Goal: Information Seeking & Learning: Learn about a topic

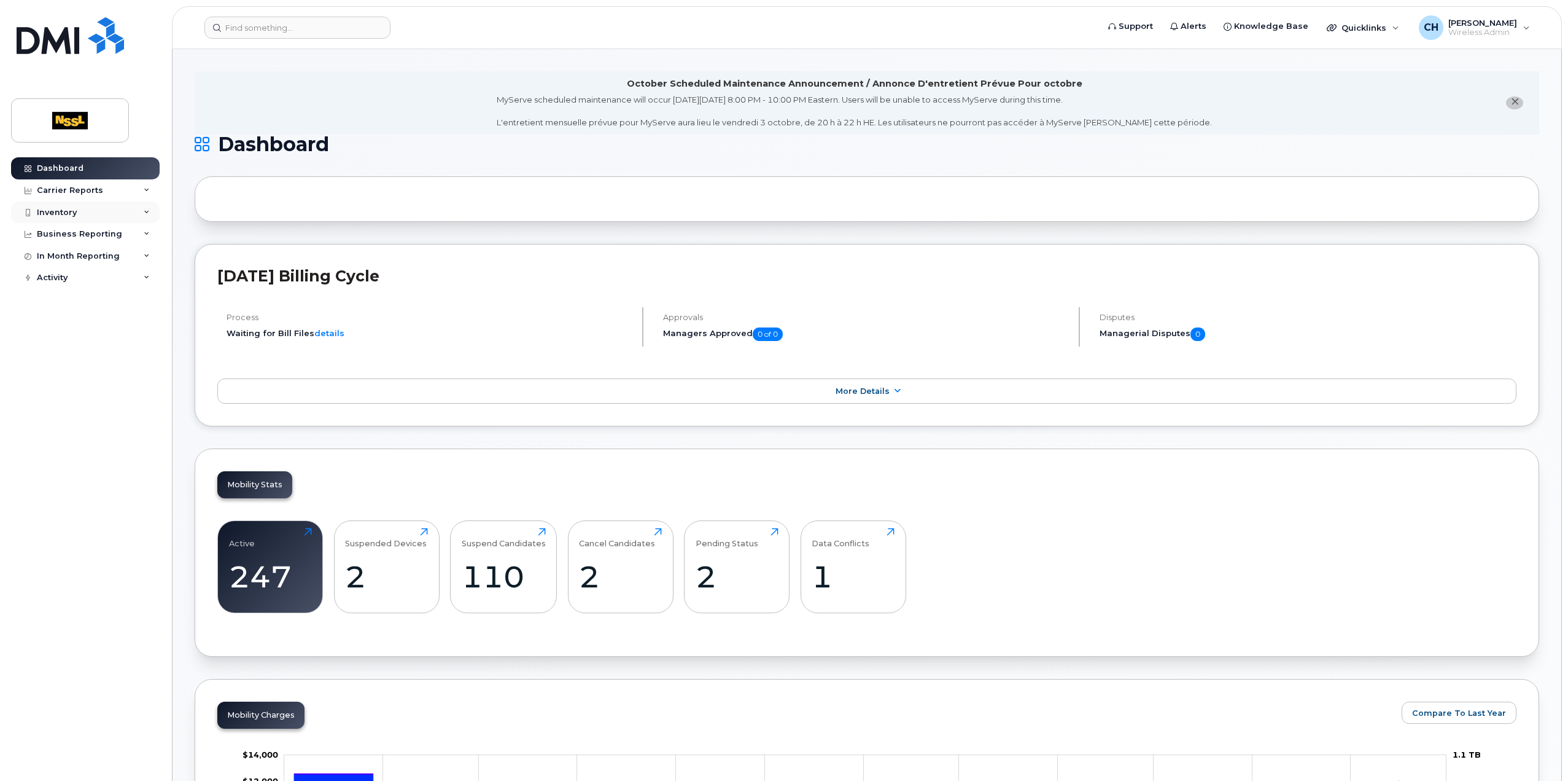
click at [88, 206] on div "Inventory" at bounding box center [85, 212] width 148 height 22
click at [72, 231] on div "Mobility Devices" at bounding box center [77, 235] width 69 height 11
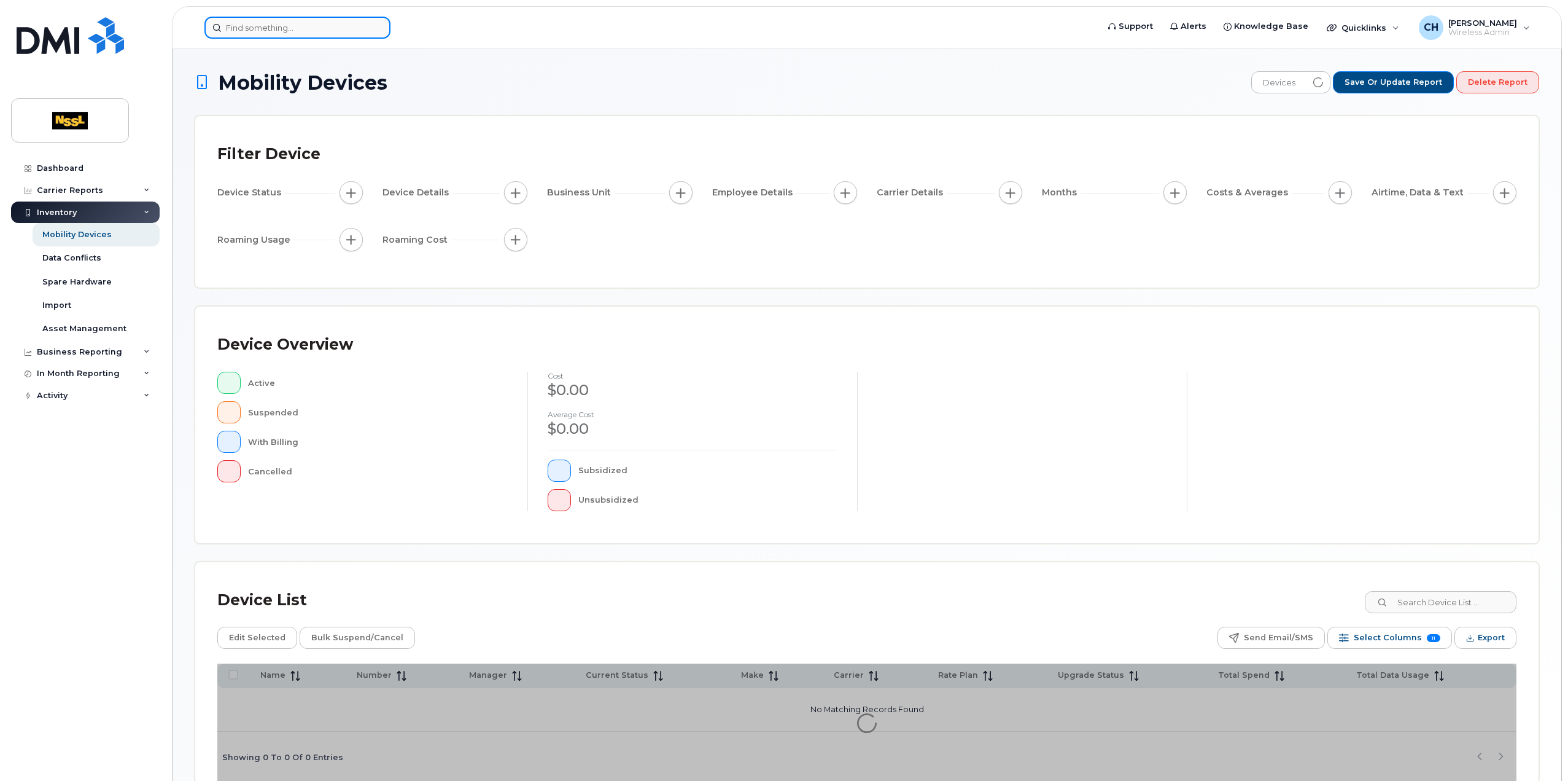
click at [300, 26] on input at bounding box center [297, 27] width 186 height 22
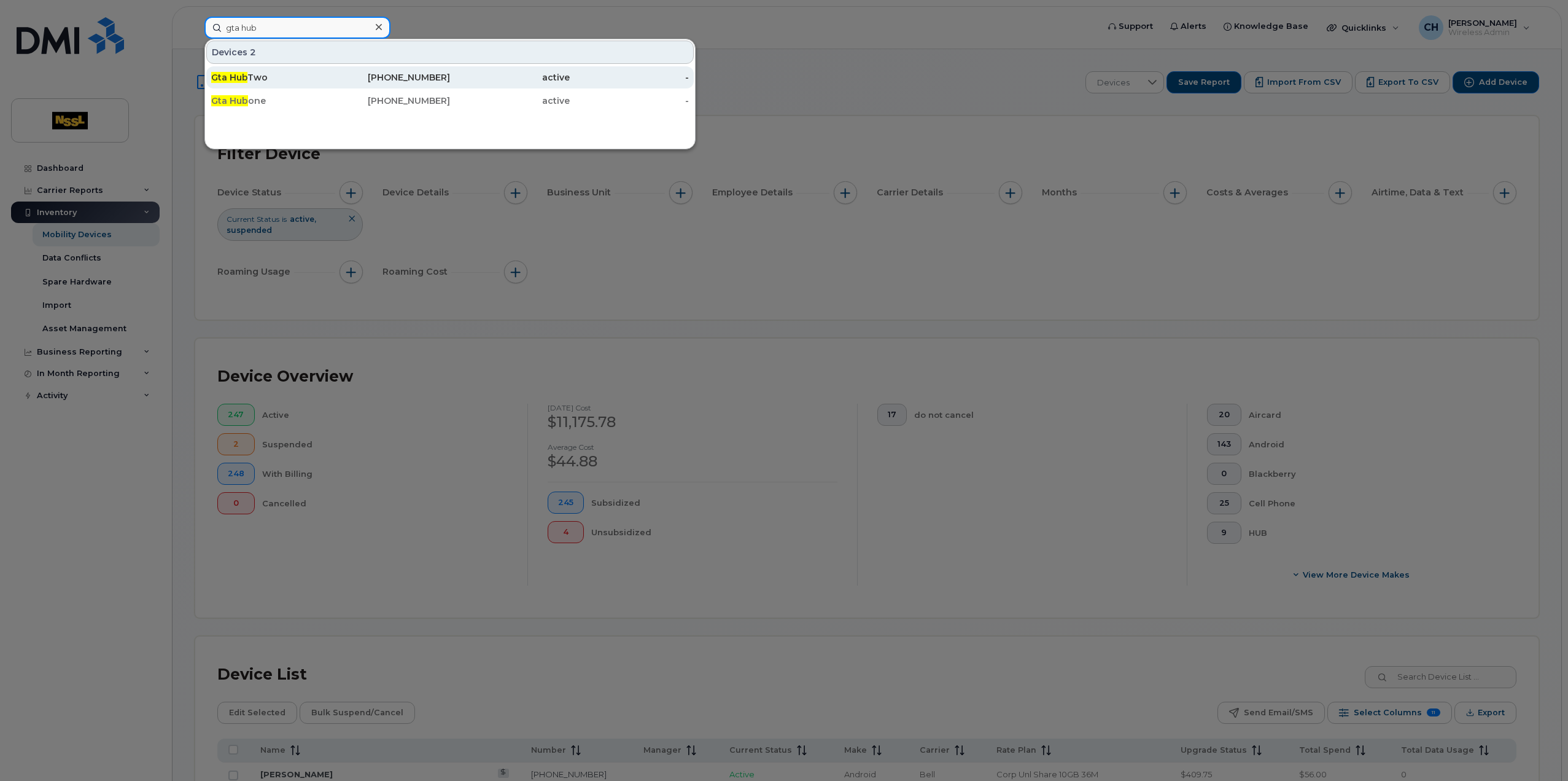
type input "gta hub"
click at [248, 74] on div "Gta Hub Two" at bounding box center [271, 77] width 120 height 12
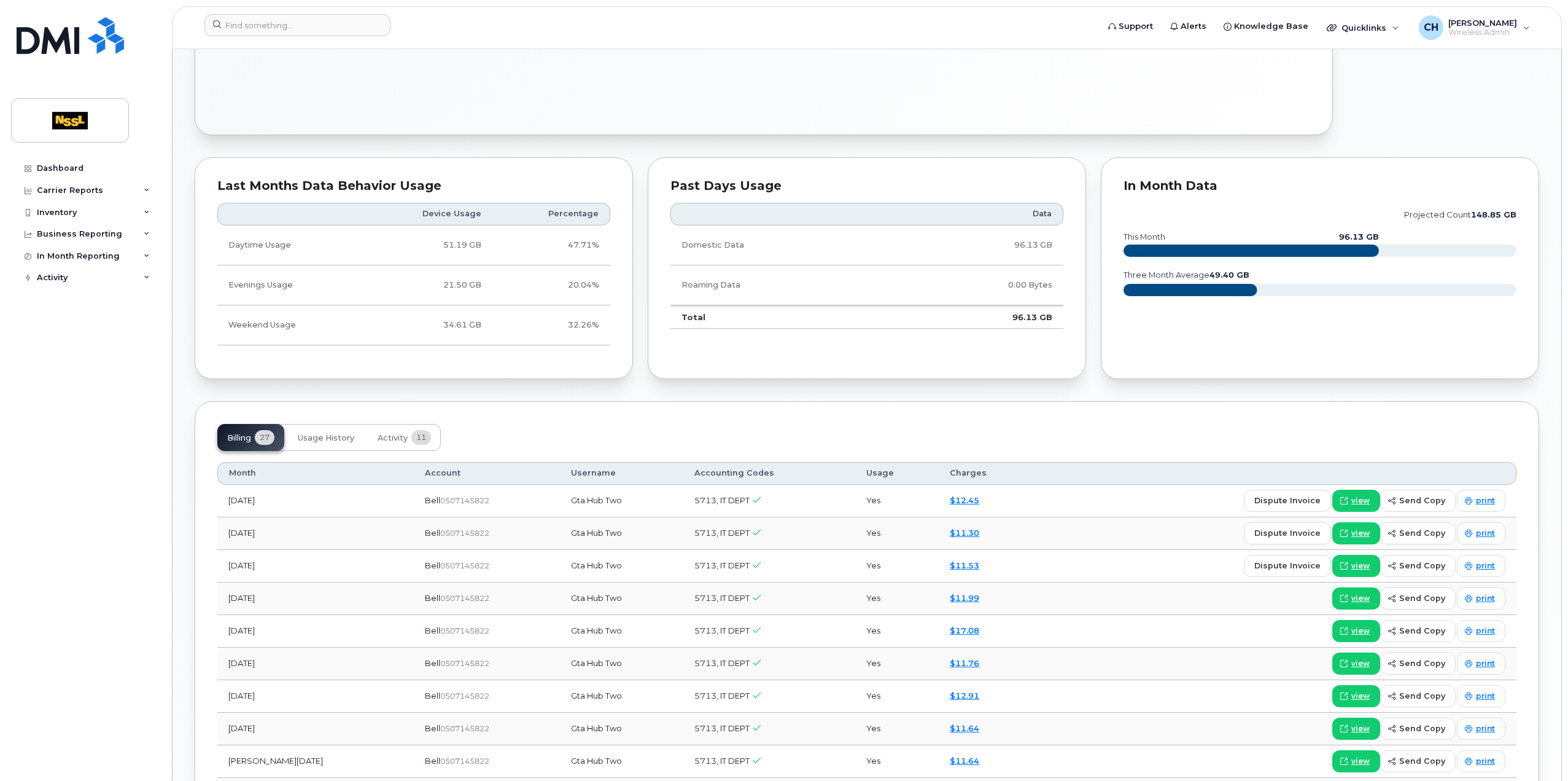
scroll to position [676, 0]
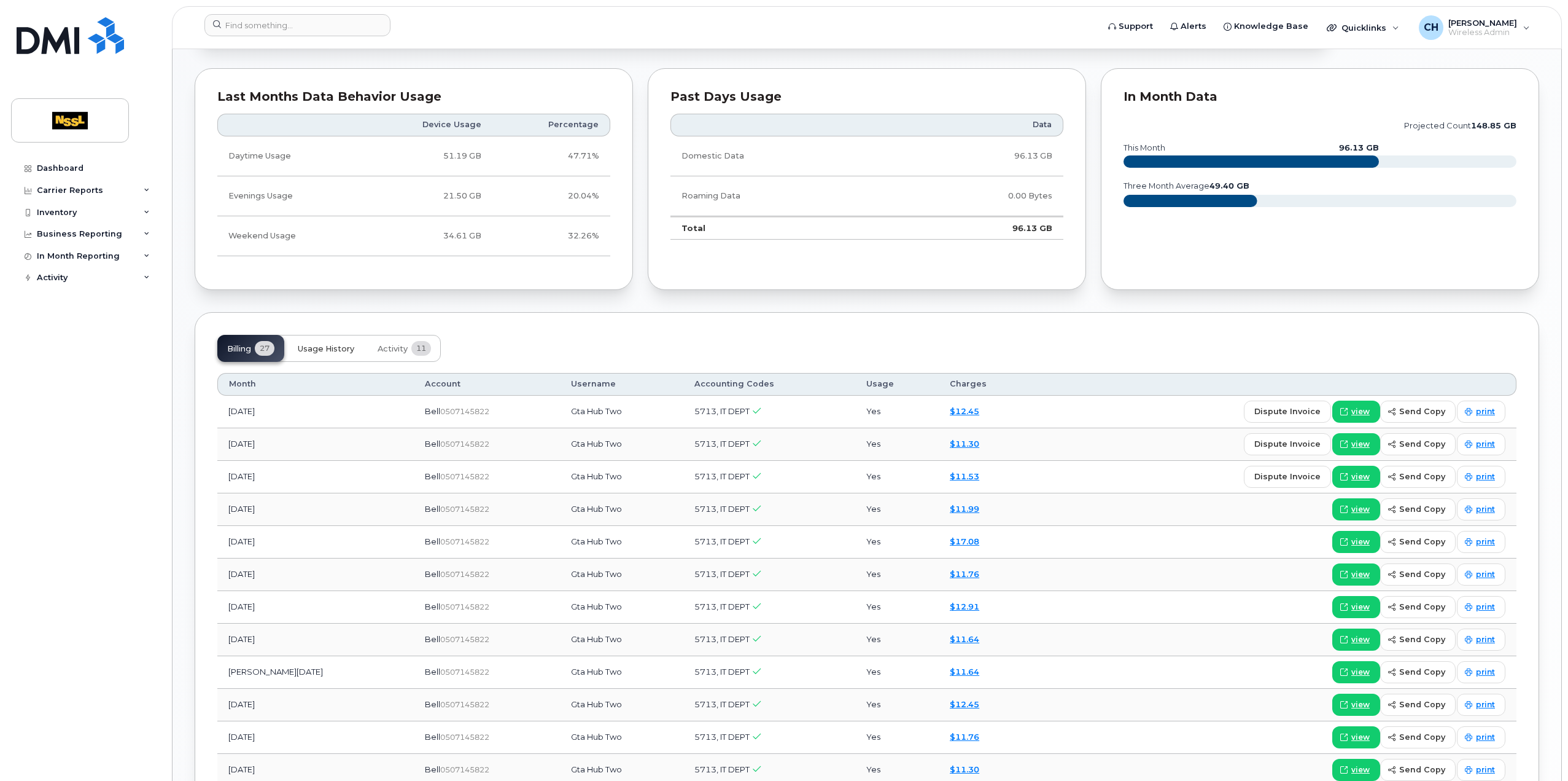
click at [332, 344] on span "Usage History" at bounding box center [326, 349] width 57 height 10
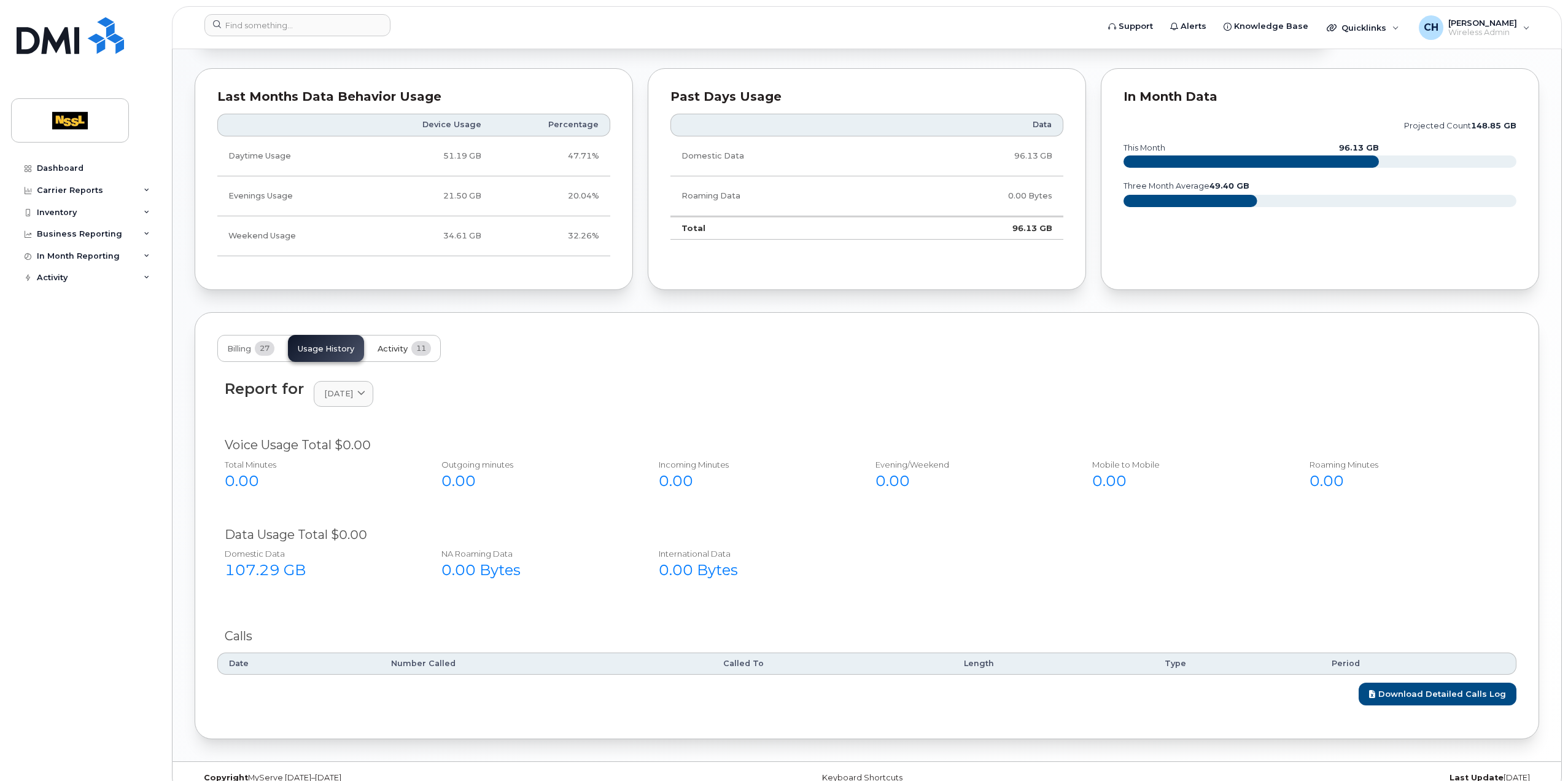
click at [394, 352] on button "Activity 11" at bounding box center [404, 348] width 73 height 27
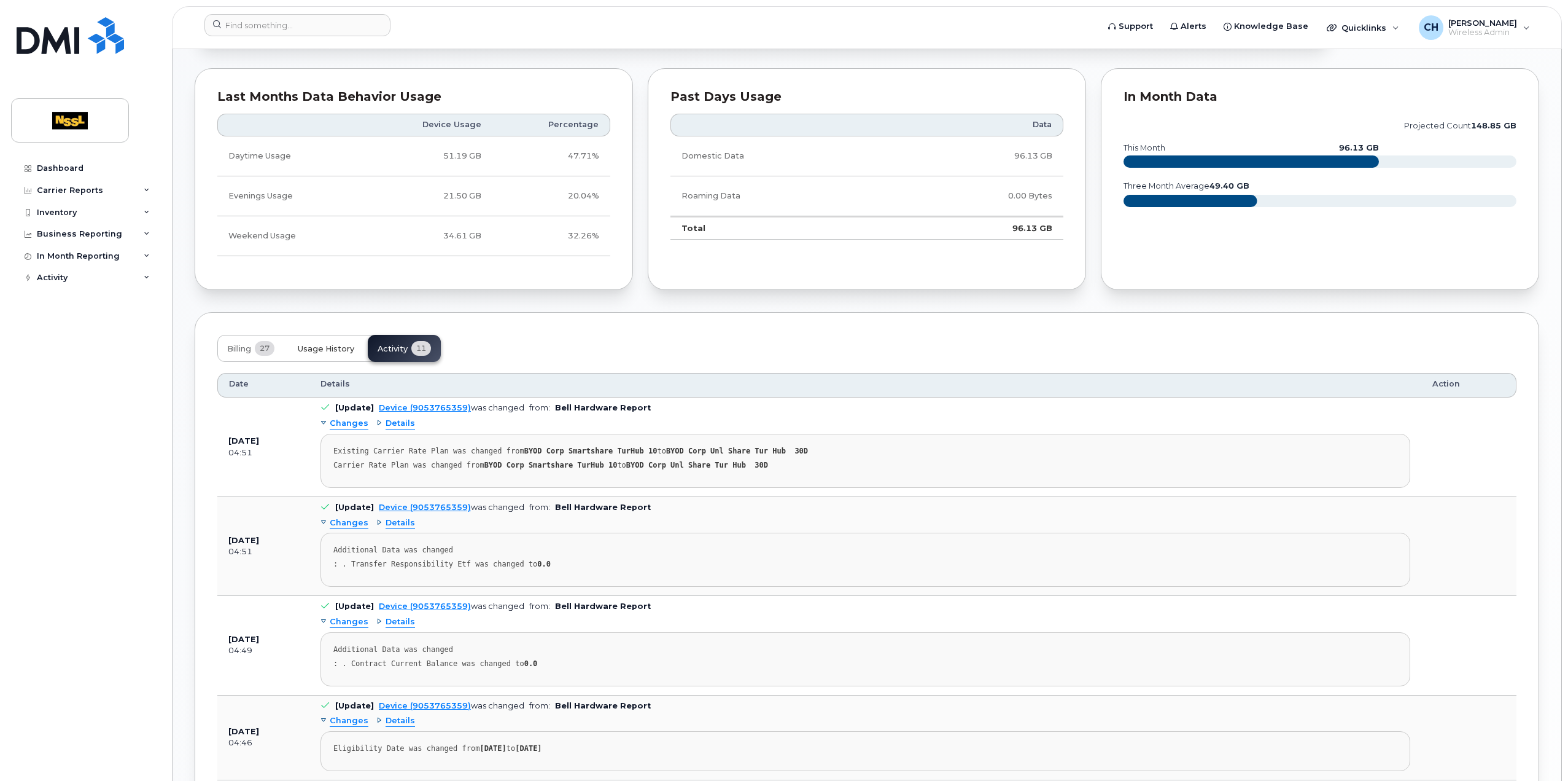
click at [348, 347] on span "Usage History" at bounding box center [326, 349] width 57 height 10
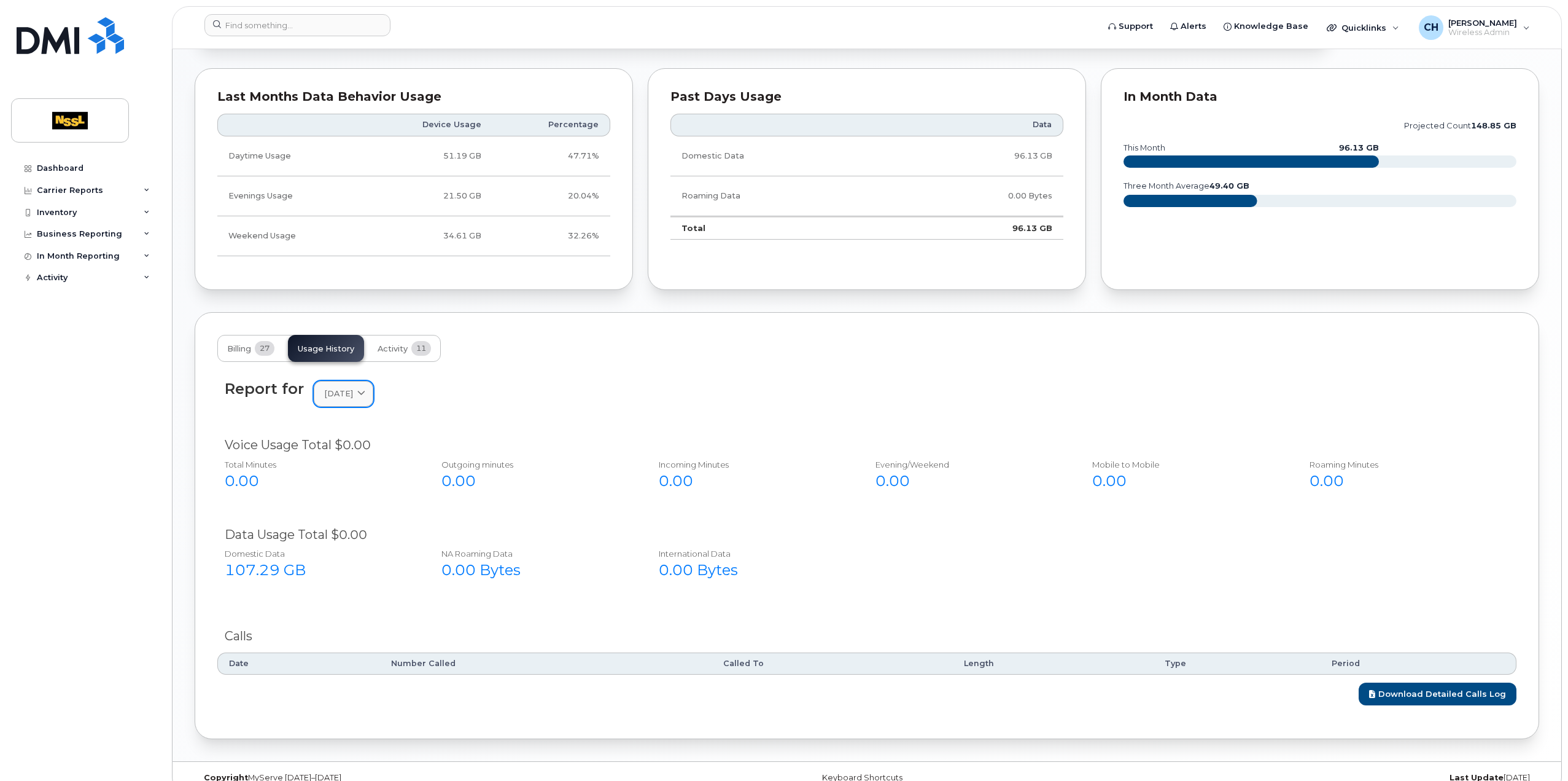
click at [353, 389] on span "[DATE]" at bounding box center [338, 393] width 29 height 12
click at [346, 498] on div "August" at bounding box center [373, 498] width 112 height 21
drag, startPoint x: 1263, startPoint y: 184, endPoint x: 1182, endPoint y: 187, distance: 81.1
click at [1182, 187] on icon "projected count 148.85 GB this month 96.13 GB three month average 49.40 GB" at bounding box center [1320, 168] width 393 height 110
click at [1127, 191] on icon "projected count 148.85 GB this month 96.13 GB three month average 49.40 GB" at bounding box center [1320, 168] width 393 height 110
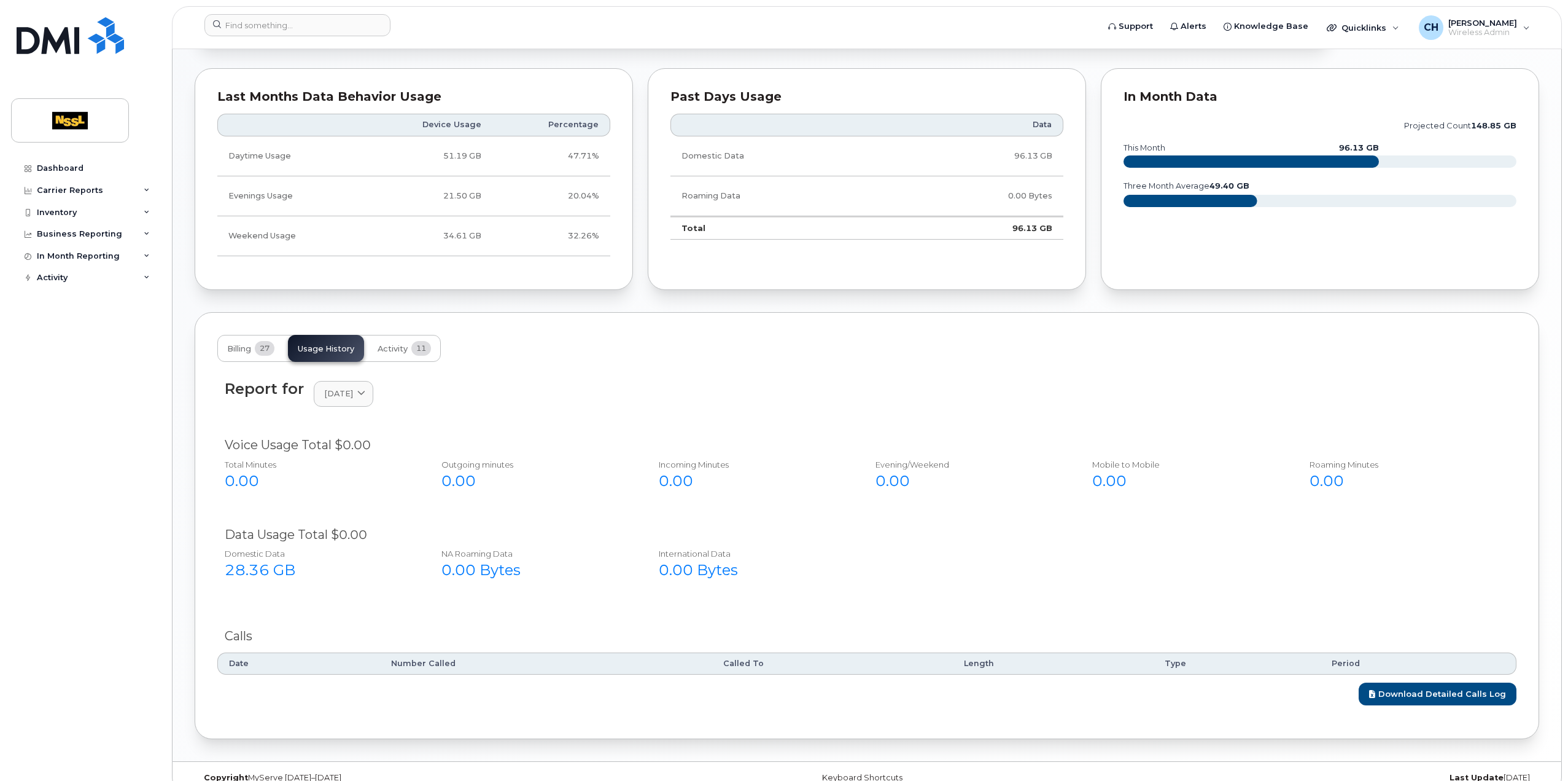
drag, startPoint x: 1261, startPoint y: 185, endPoint x: 1116, endPoint y: 188, distance: 145.0
click at [1116, 188] on div "In Month Data projected count 148.85 GB this month 96.13 GB three month average…" at bounding box center [1320, 179] width 439 height 223
click at [1266, 191] on icon "projected count 148.85 GB this month 96.13 GB three month average 49.40 GB" at bounding box center [1320, 168] width 393 height 110
click at [1392, 138] on icon "projected count 148.85 GB this month 96.13 GB three month average 49.40 GB" at bounding box center [1320, 168] width 393 height 110
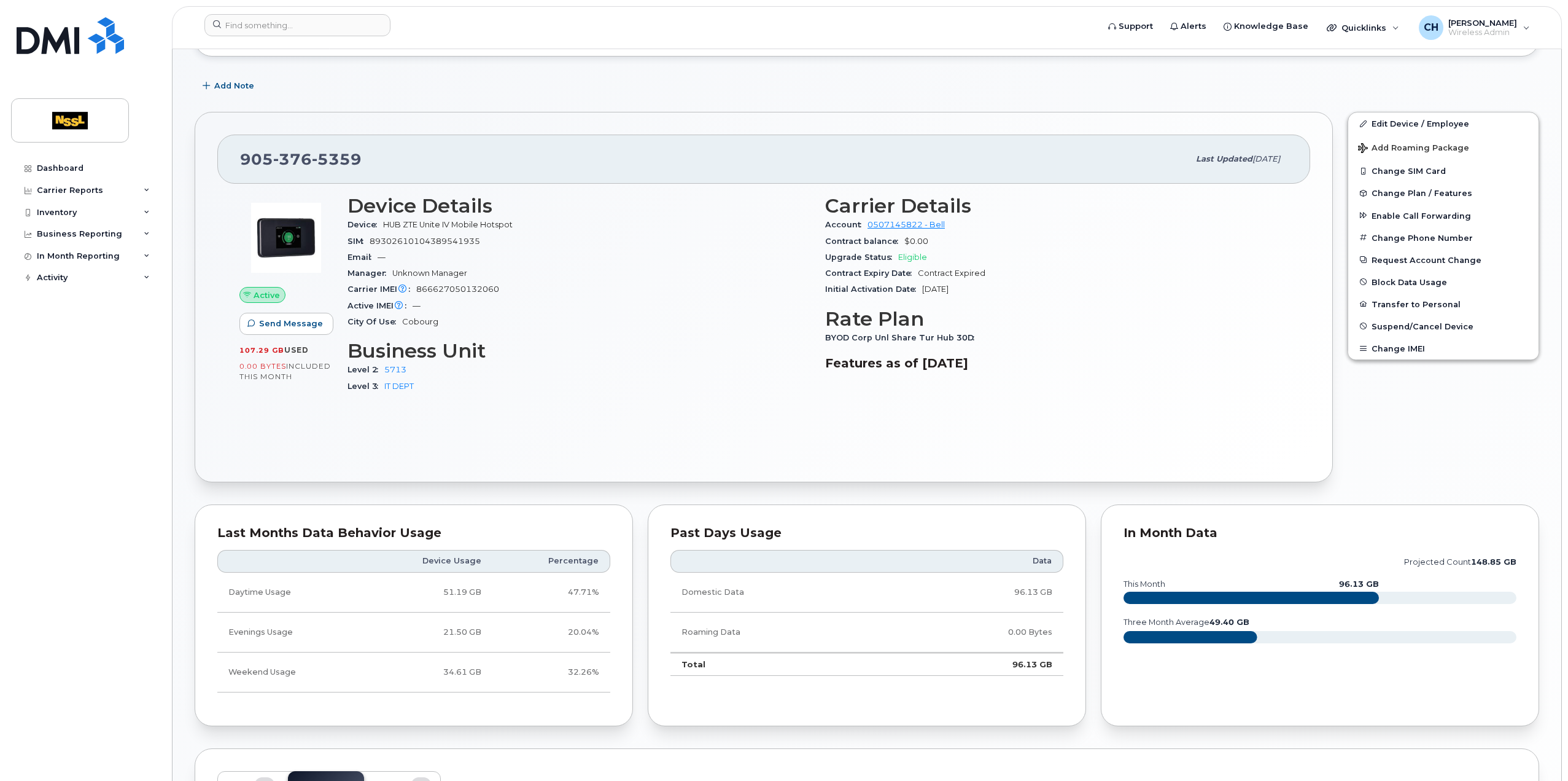
scroll to position [246, 0]
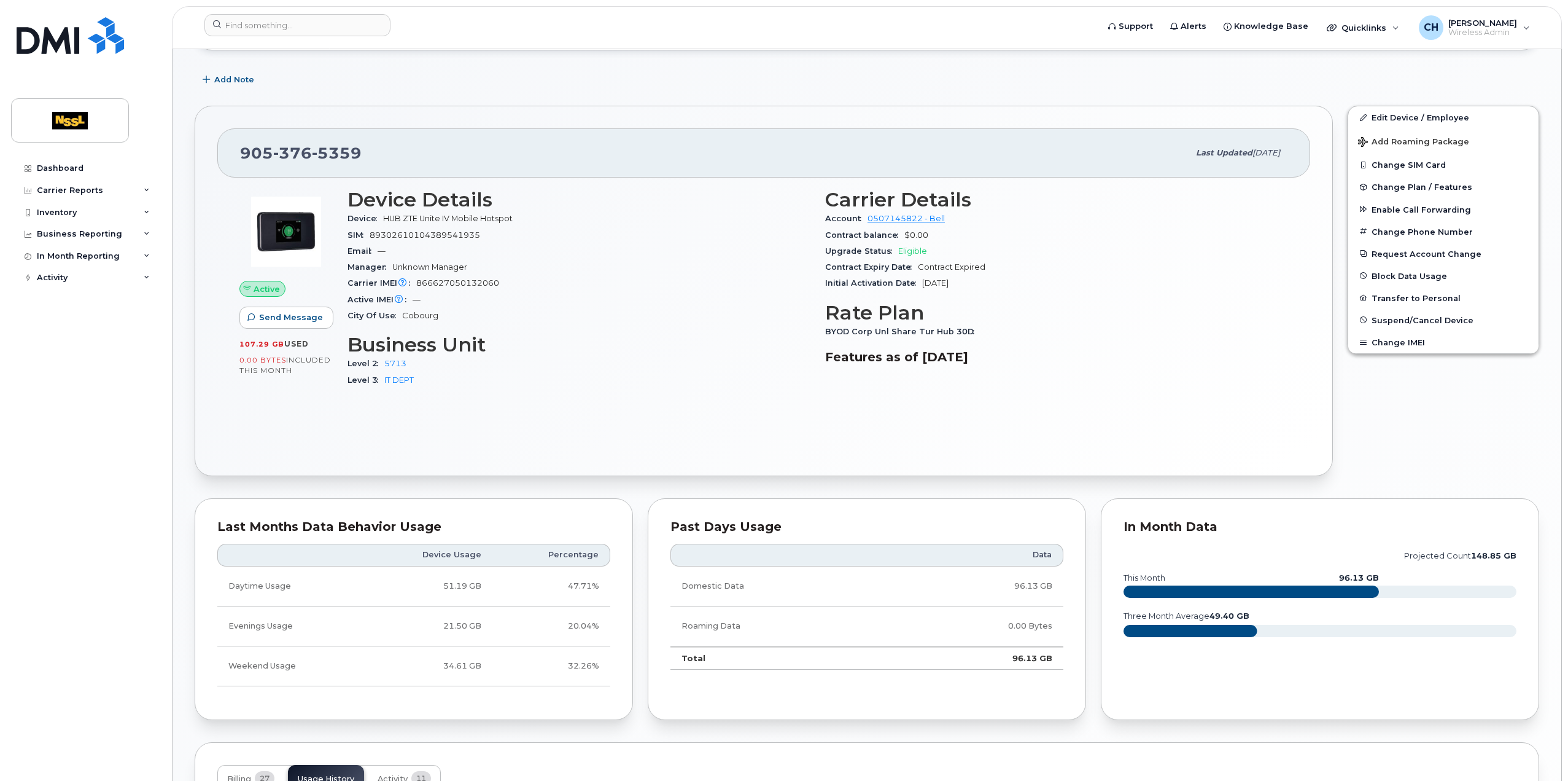
drag, startPoint x: 1255, startPoint y: 615, endPoint x: 1201, endPoint y: 621, distance: 54.3
click at [1201, 621] on icon "projected count 148.85 GB this month 96.13 GB three month average 49.40 GB" at bounding box center [1320, 598] width 393 height 110
click at [1304, 627] on rect at bounding box center [1320, 631] width 393 height 12
drag, startPoint x: 1384, startPoint y: 578, endPoint x: 1342, endPoint y: 582, distance: 42.2
click at [1342, 582] on icon "projected count 148.85 GB this month 96.13 GB three month average 49.40 GB" at bounding box center [1320, 598] width 393 height 110
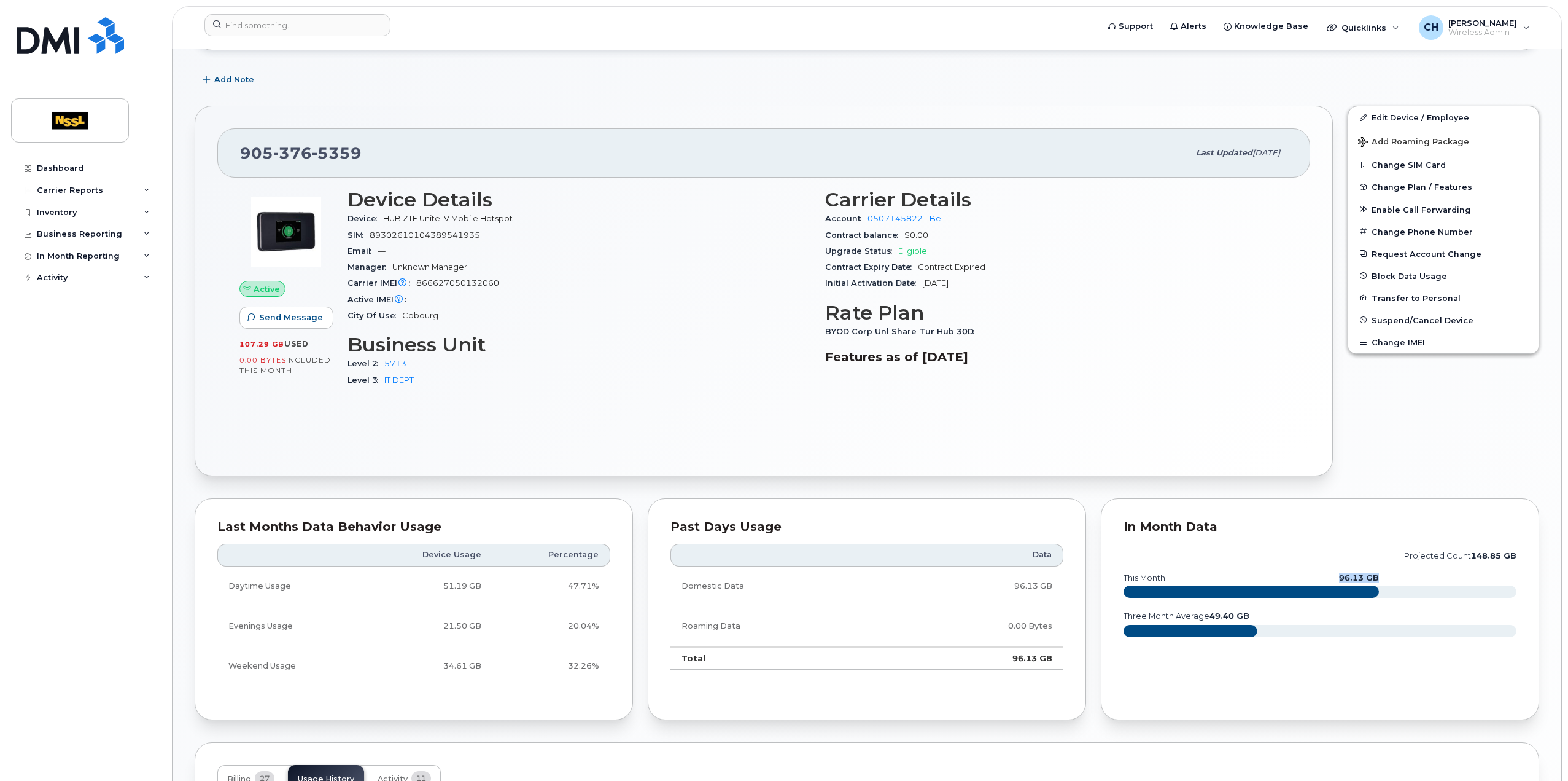
click at [1291, 565] on icon "projected count 148.85 GB this month 96.13 GB three month average 49.40 GB" at bounding box center [1320, 598] width 393 height 110
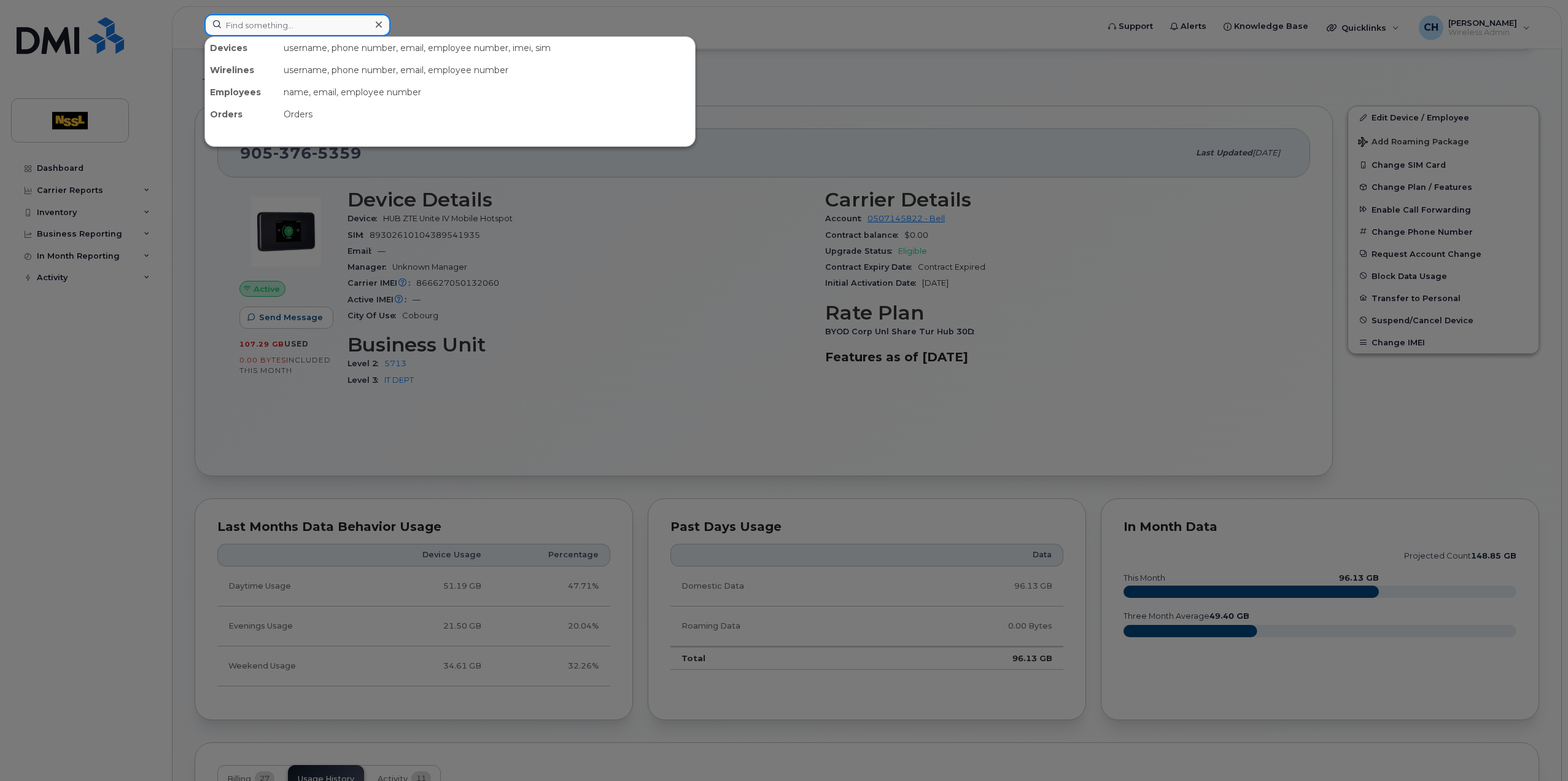
click at [275, 36] on div "Devices username, phone number, email, employee number, imei, sim Wirelines use…" at bounding box center [647, 25] width 885 height 22
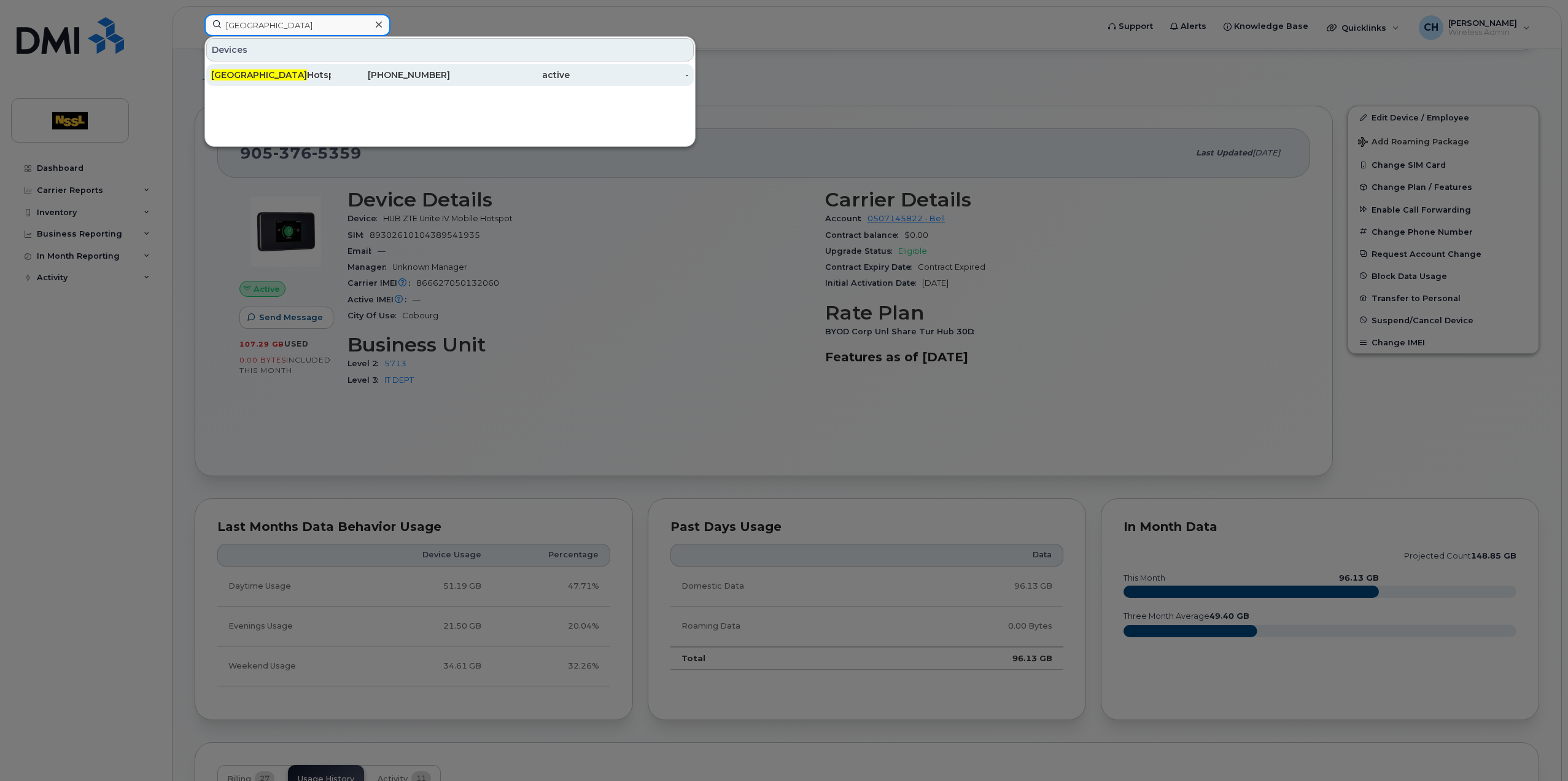
type input "boucherville"
click at [271, 69] on div "Boucherville Hotspot" at bounding box center [271, 75] width 120 height 12
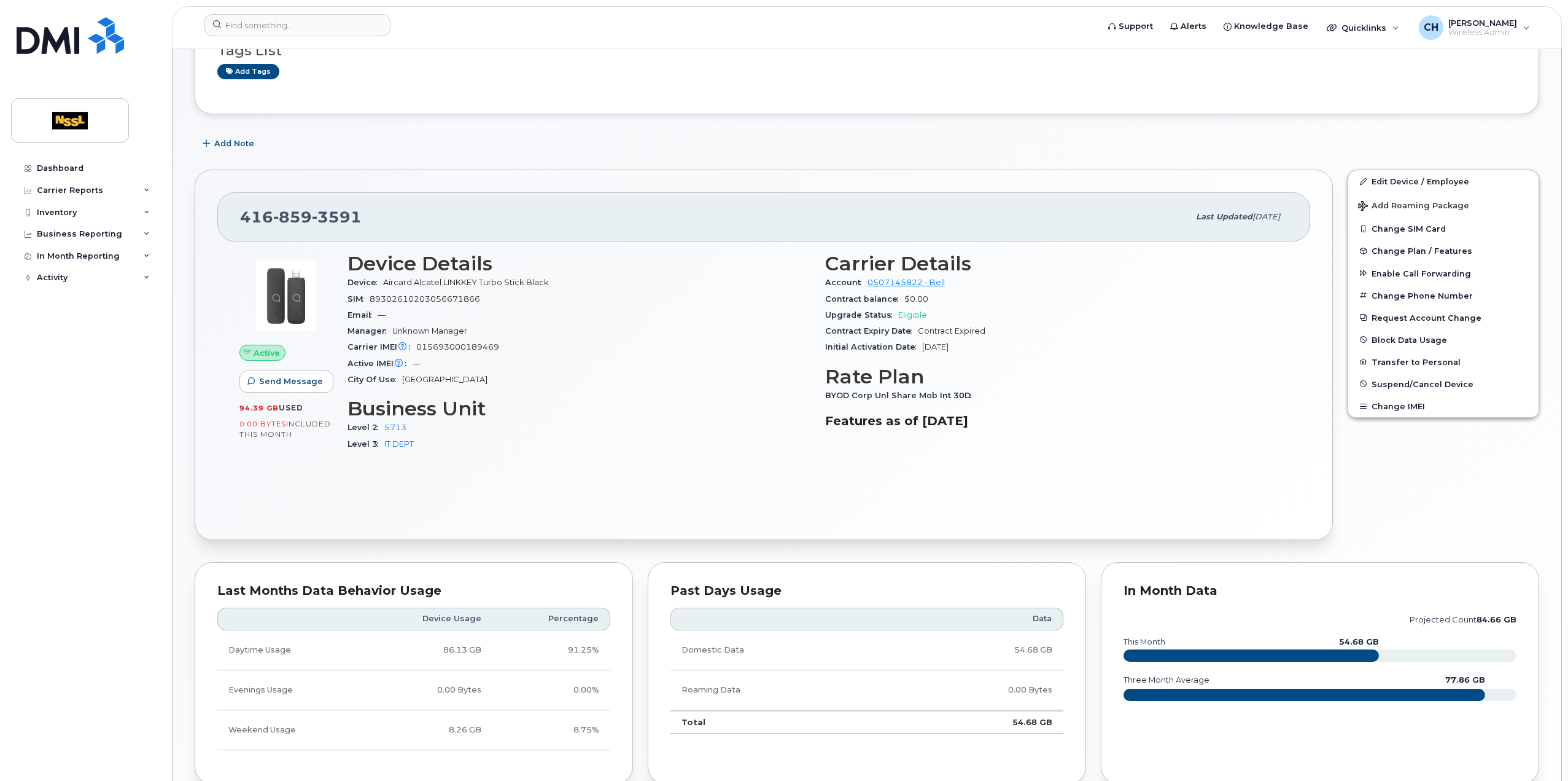
scroll to position [184, 0]
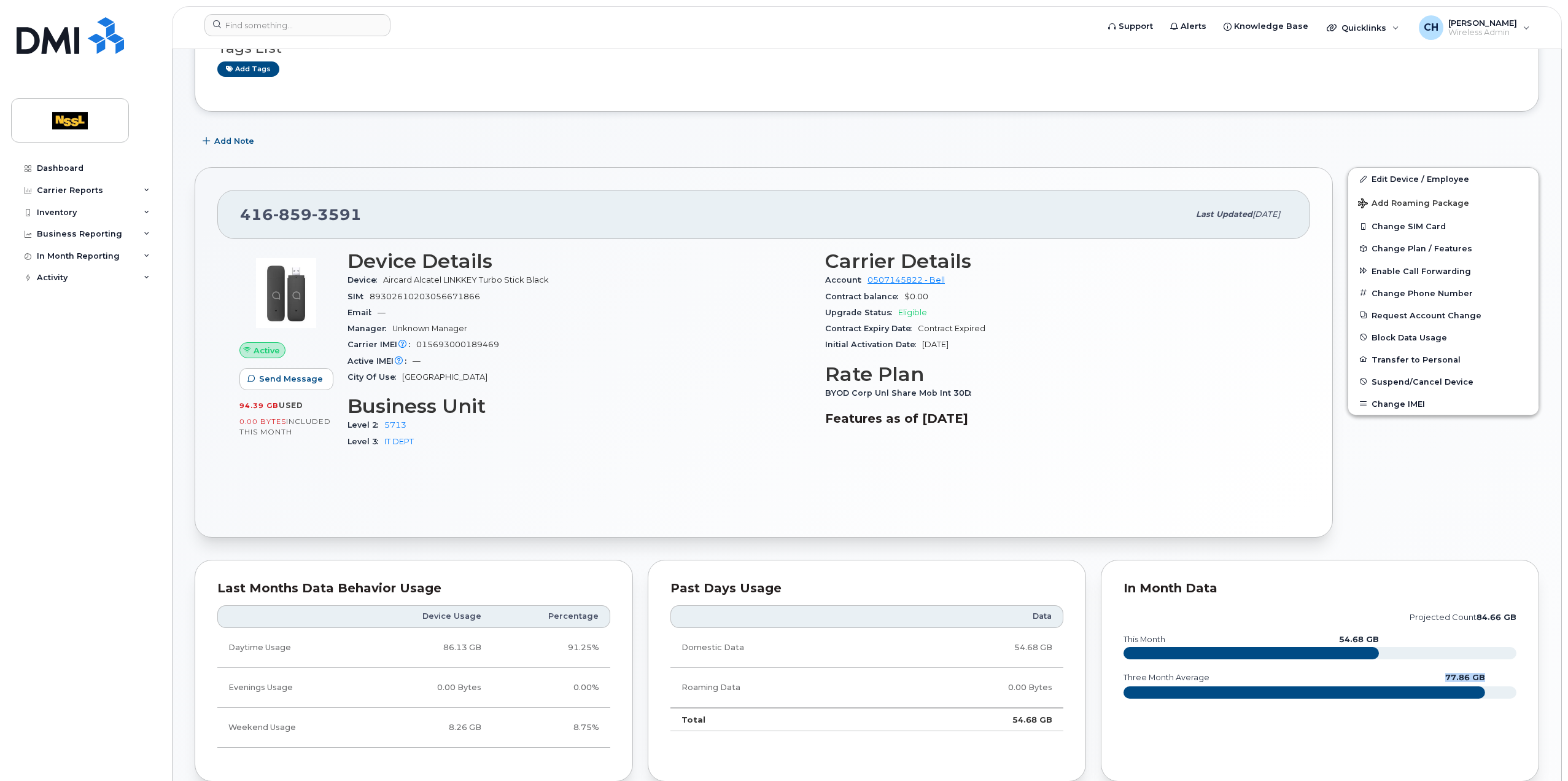
drag, startPoint x: 1496, startPoint y: 675, endPoint x: 1445, endPoint y: 680, distance: 51.2
click at [1446, 683] on icon "projected count 84.66 GB this month 54.68 GB three month average 77.86 GB" at bounding box center [1320, 660] width 393 height 110
click at [1445, 680] on icon "projected count 84.66 GB this month 54.68 GB three month average 77.86 GB" at bounding box center [1320, 660] width 393 height 110
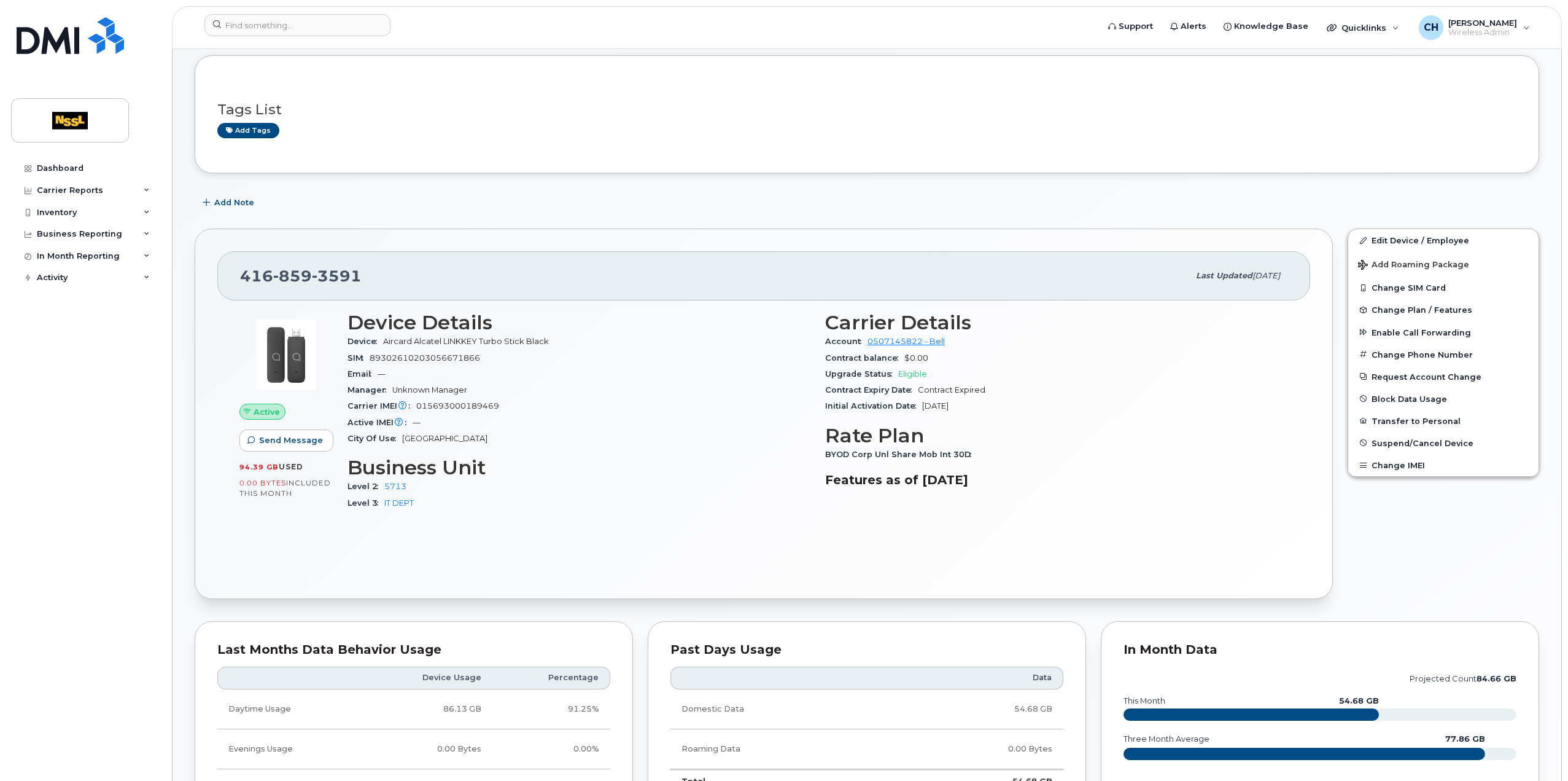
scroll to position [0, 0]
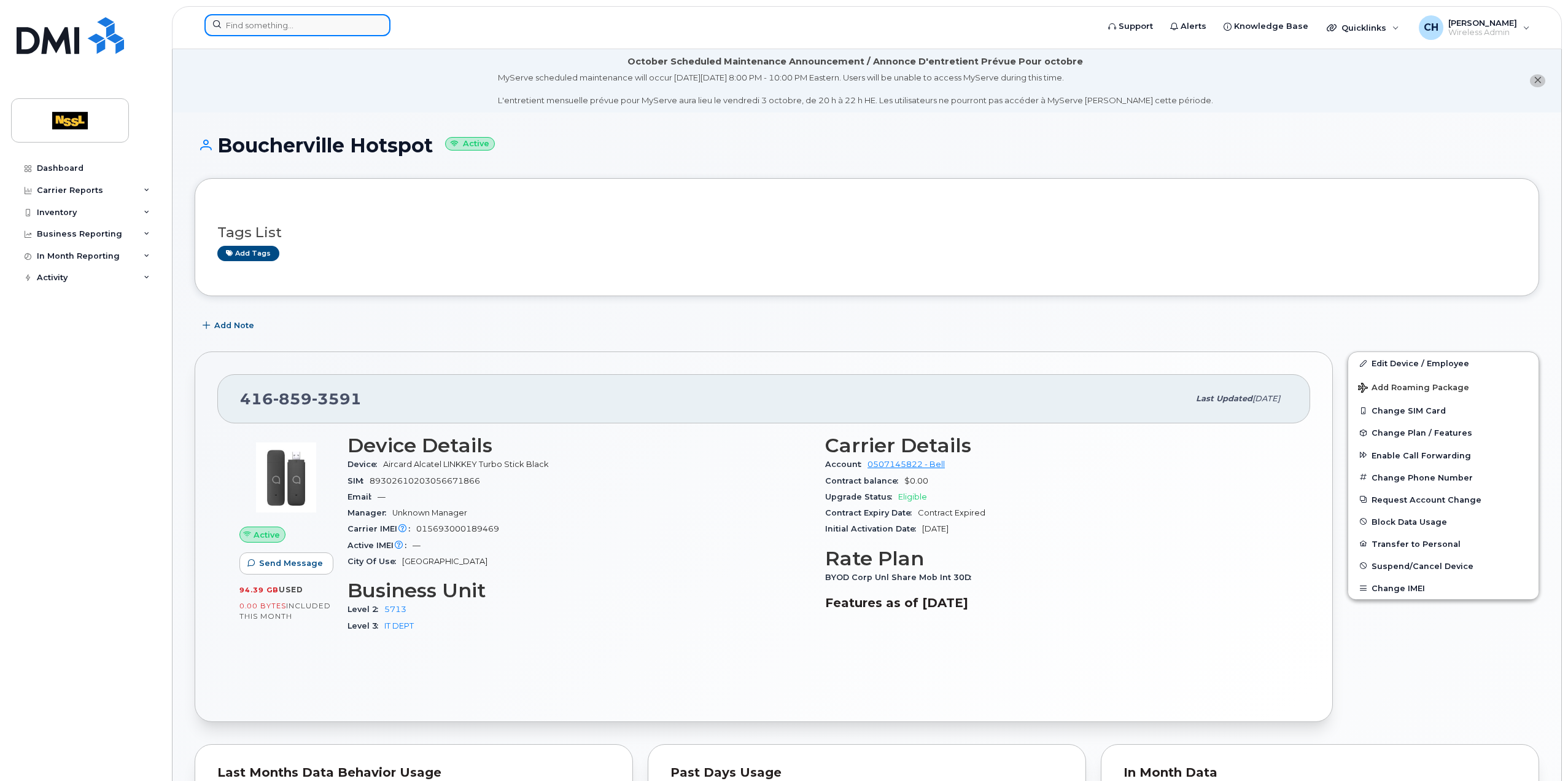
click at [234, 32] on input at bounding box center [297, 25] width 186 height 22
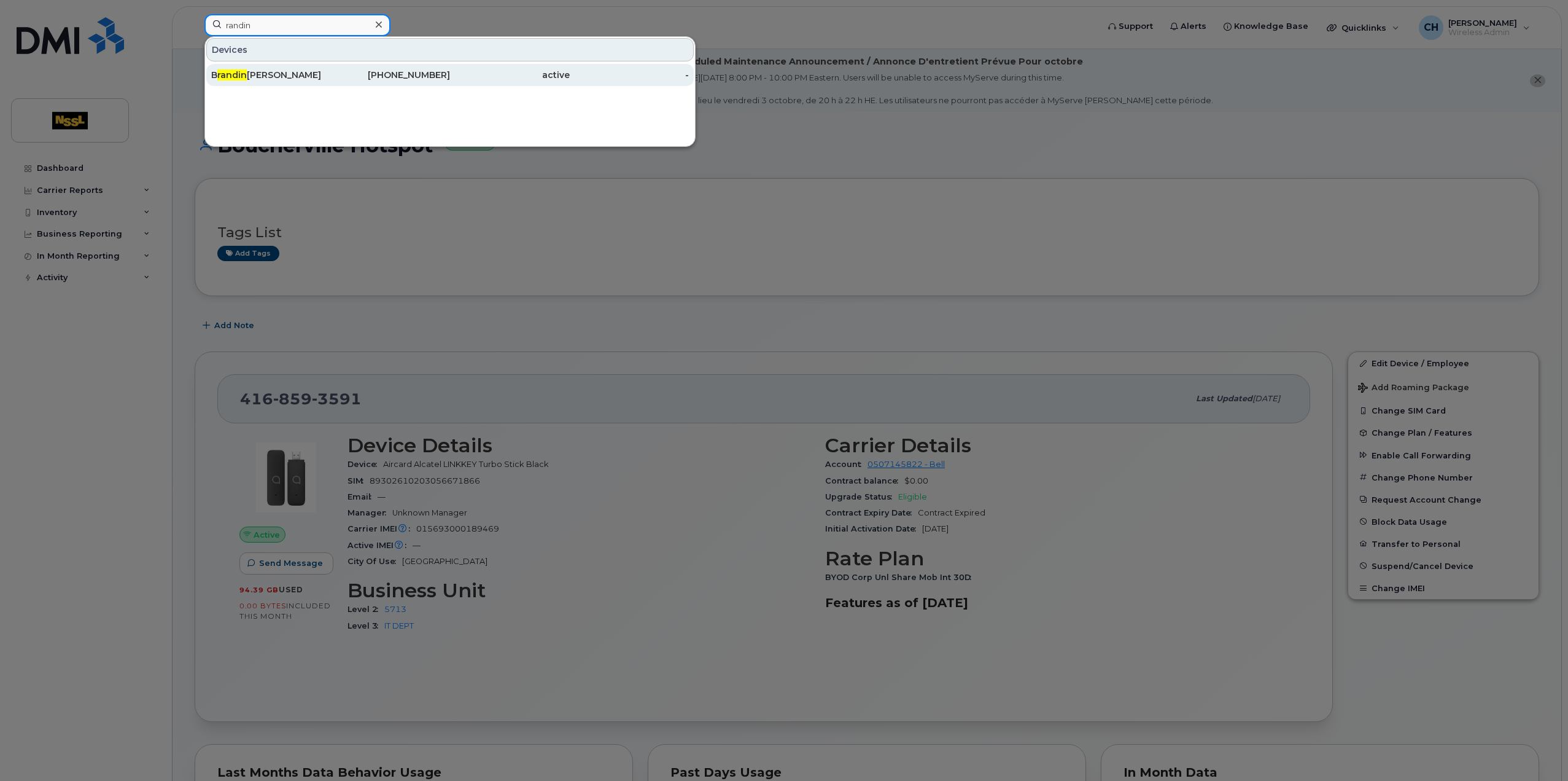
type input "randin"
click at [442, 73] on div "437-452-9424" at bounding box center [391, 75] width 120 height 12
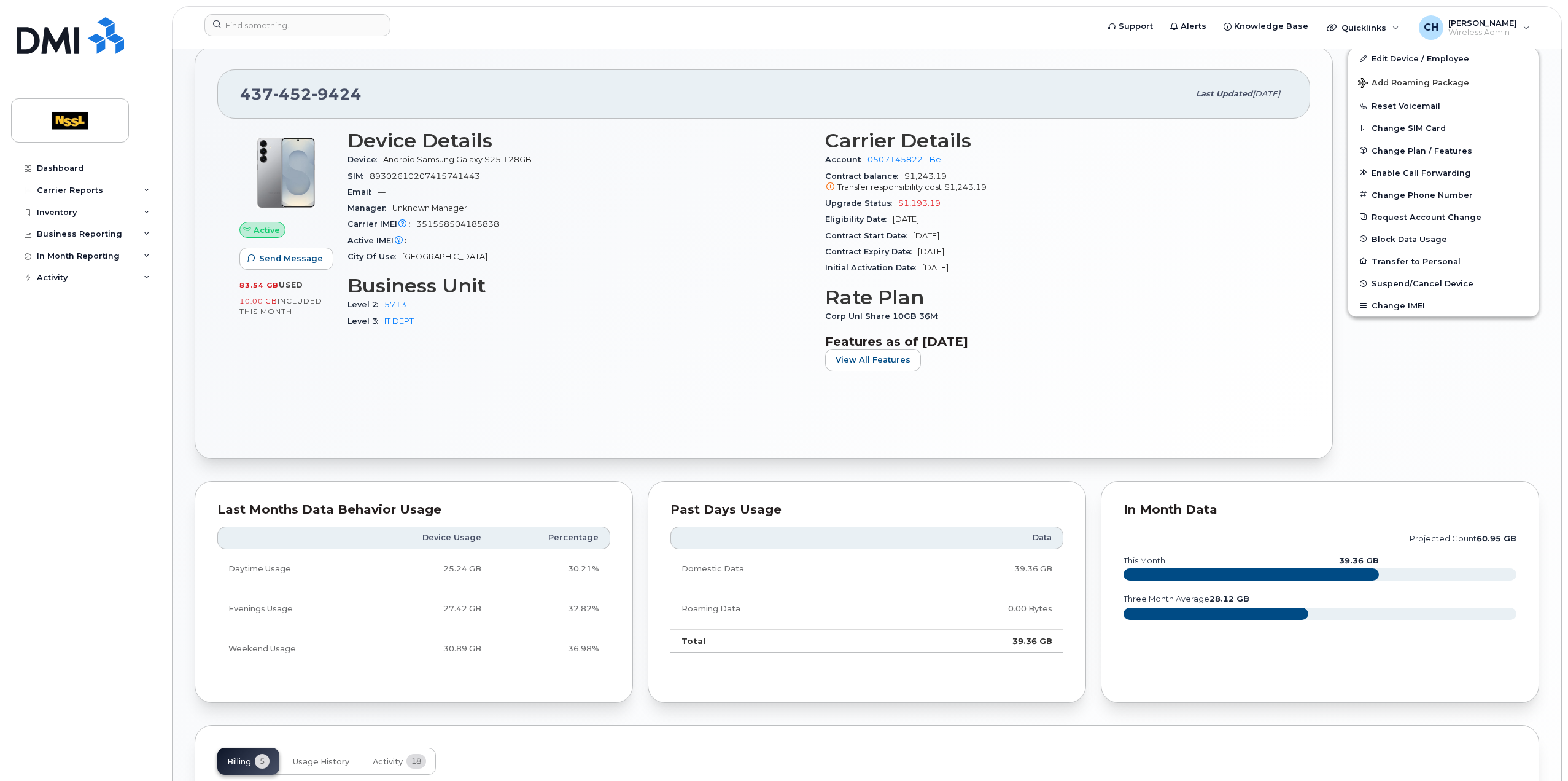
scroll to position [307, 0]
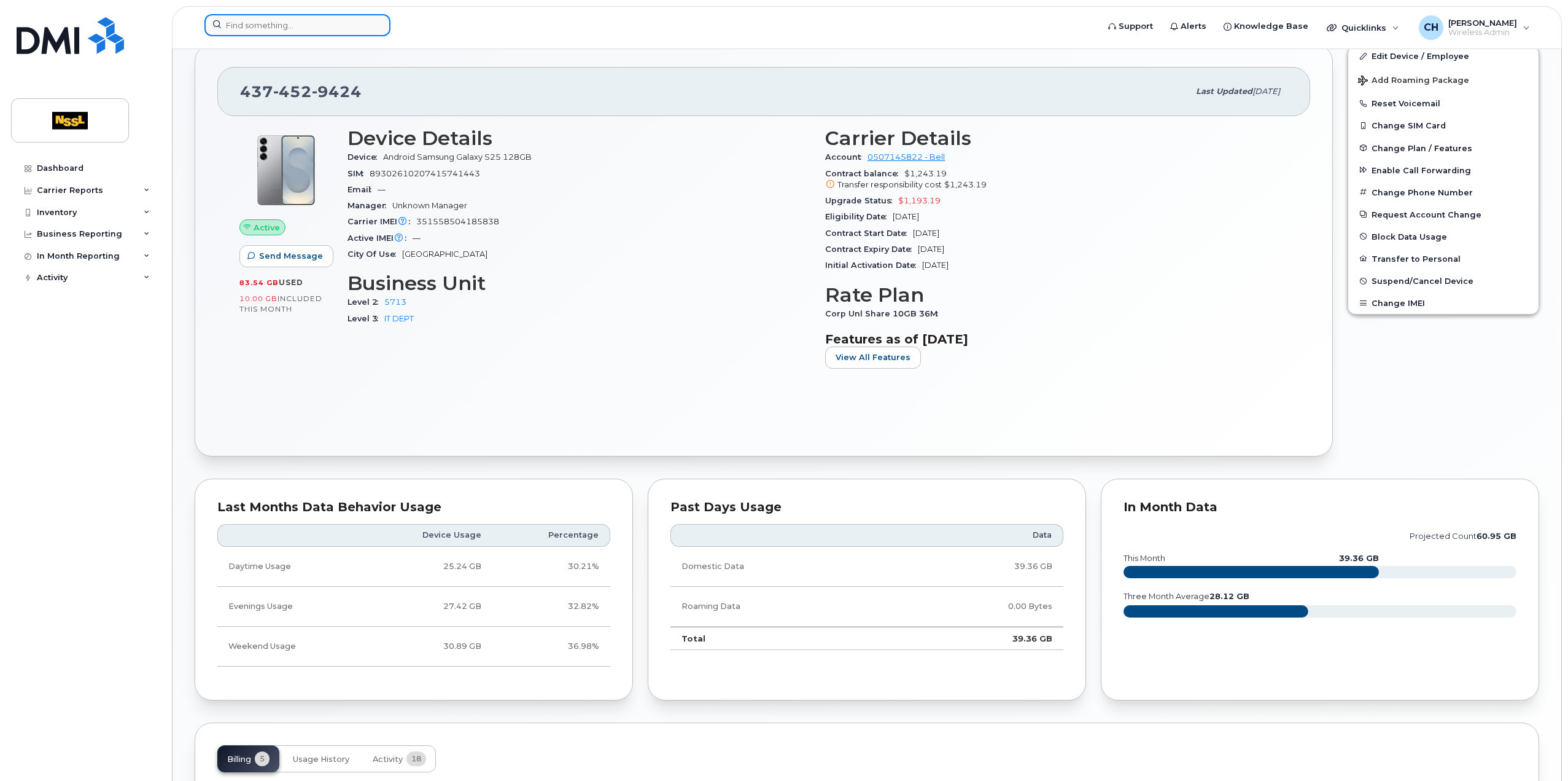
click at [338, 24] on input at bounding box center [297, 25] width 186 height 22
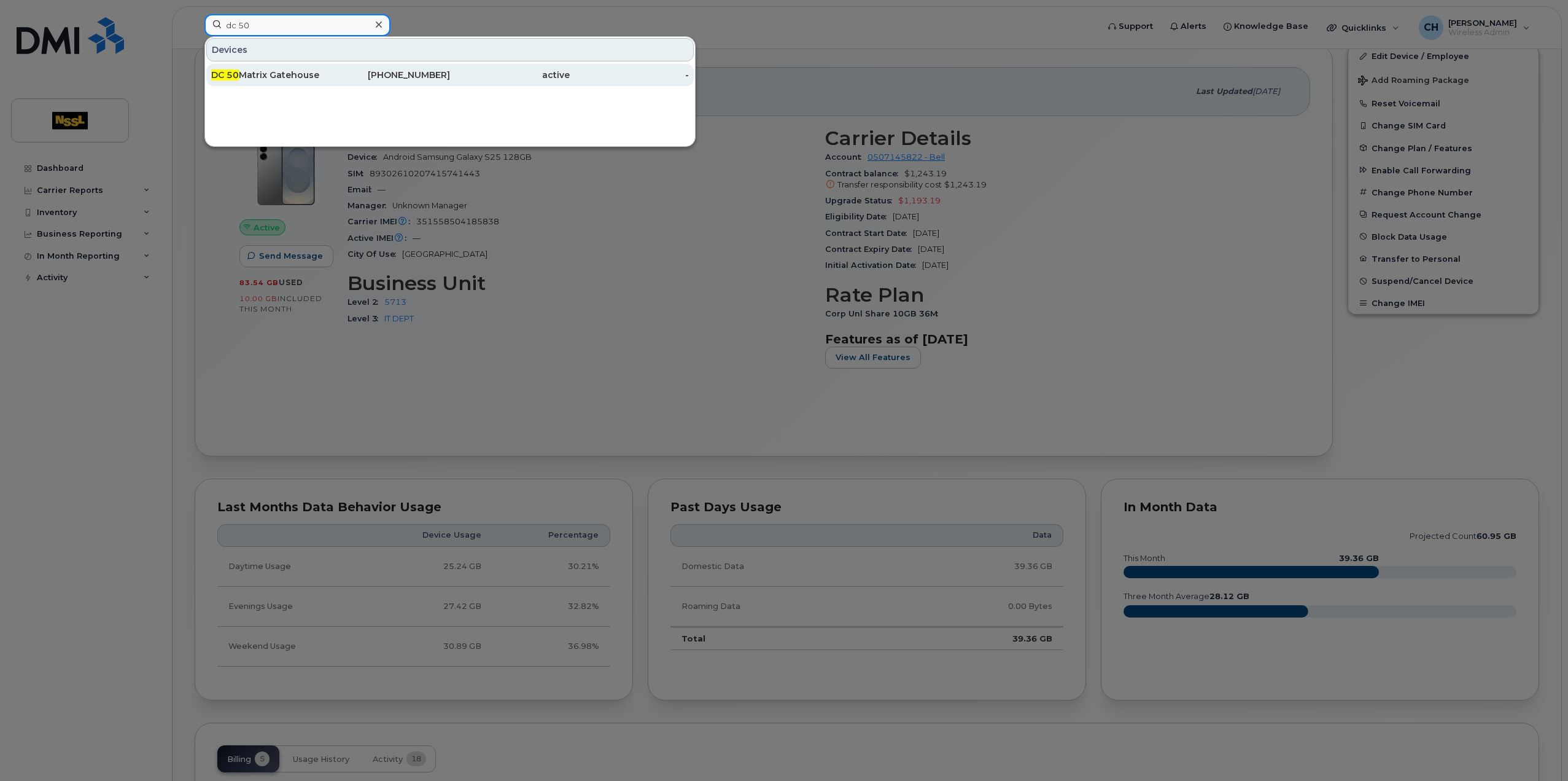
type input "dc 50"
click at [275, 72] on div "DC 50 Matrix Gatehouse" at bounding box center [271, 75] width 120 height 12
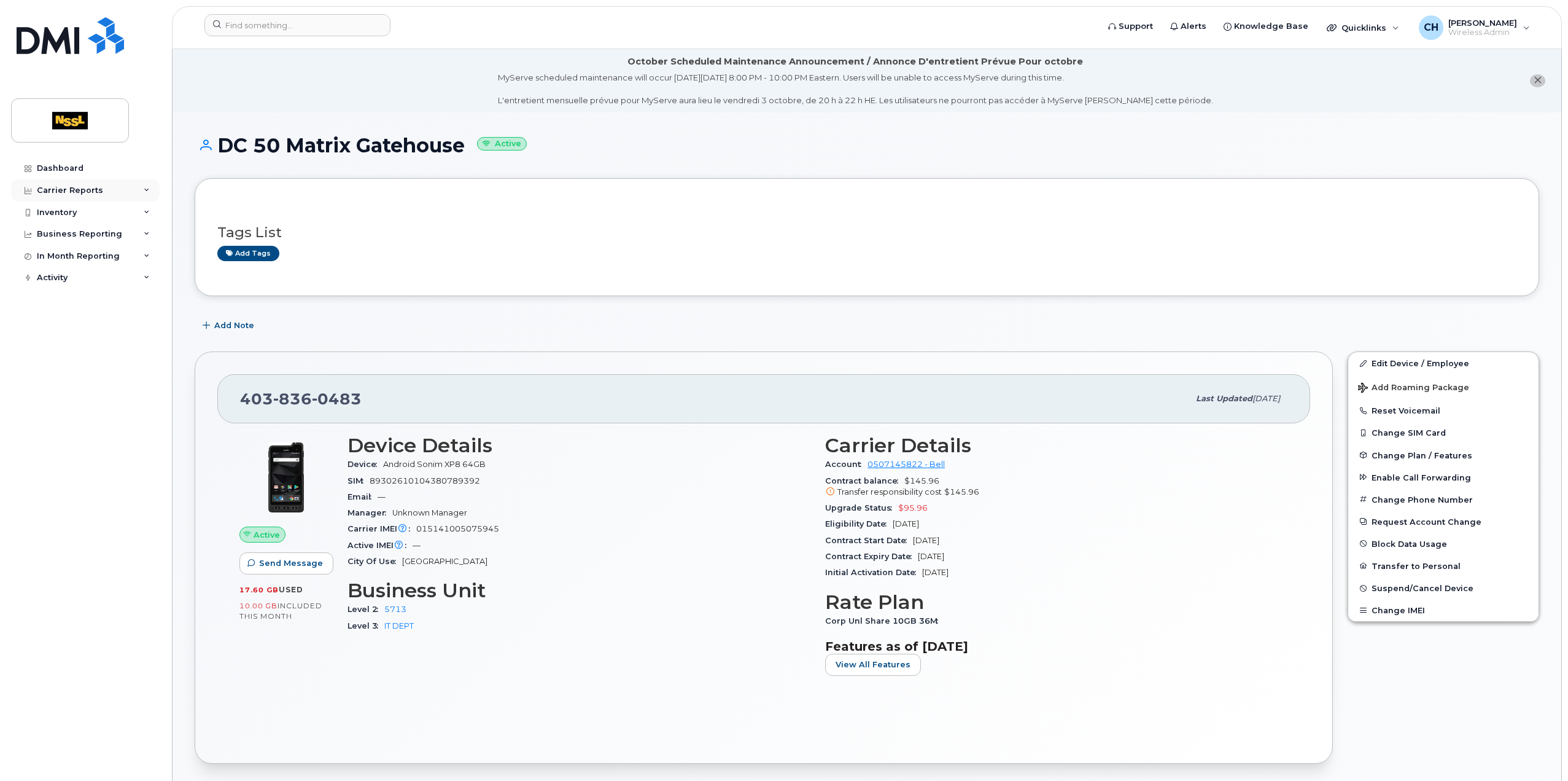
click at [54, 184] on div "Carrier Reports" at bounding box center [85, 190] width 148 height 22
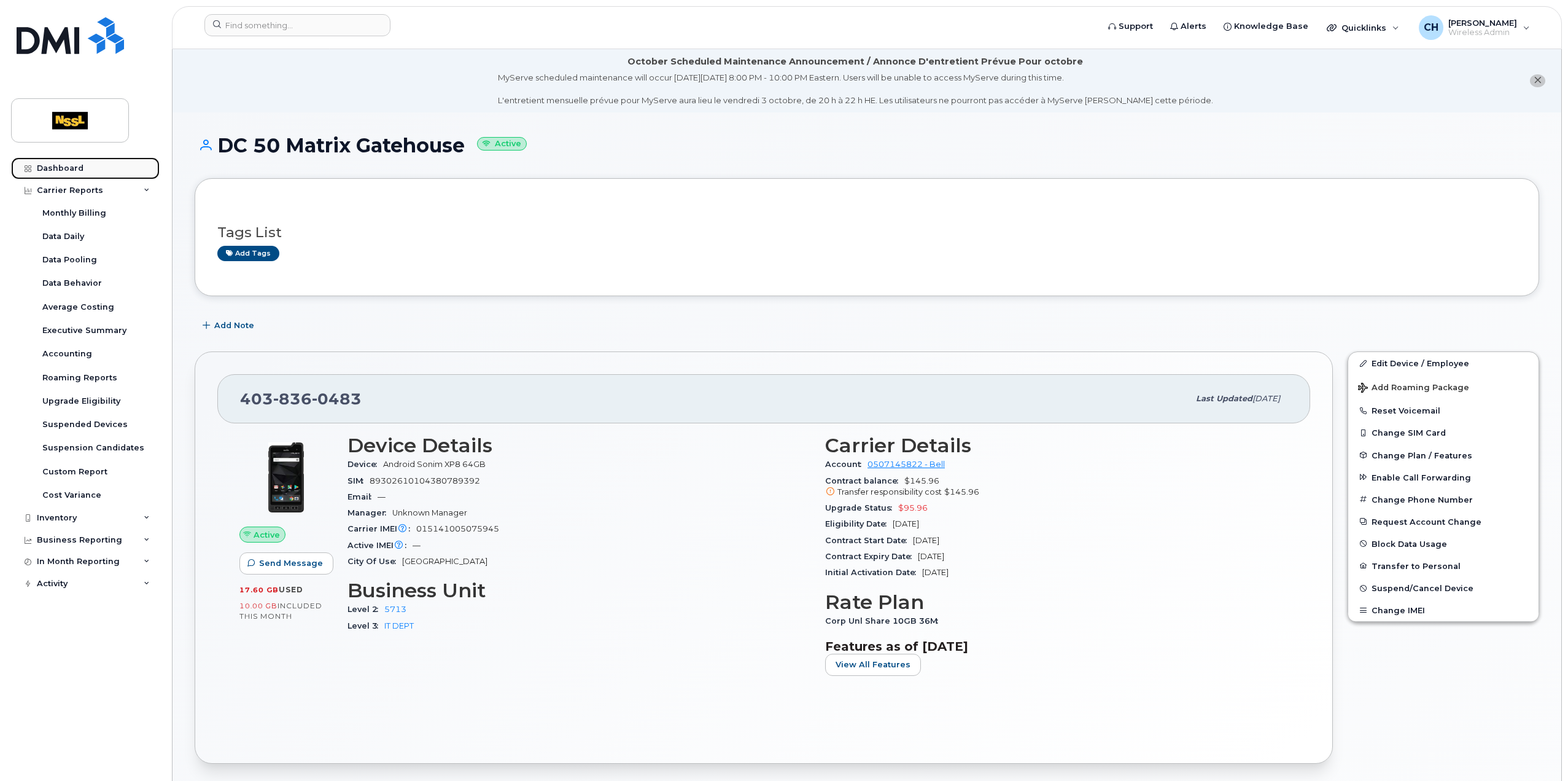
click at [49, 170] on div "Dashboard" at bounding box center [60, 168] width 47 height 10
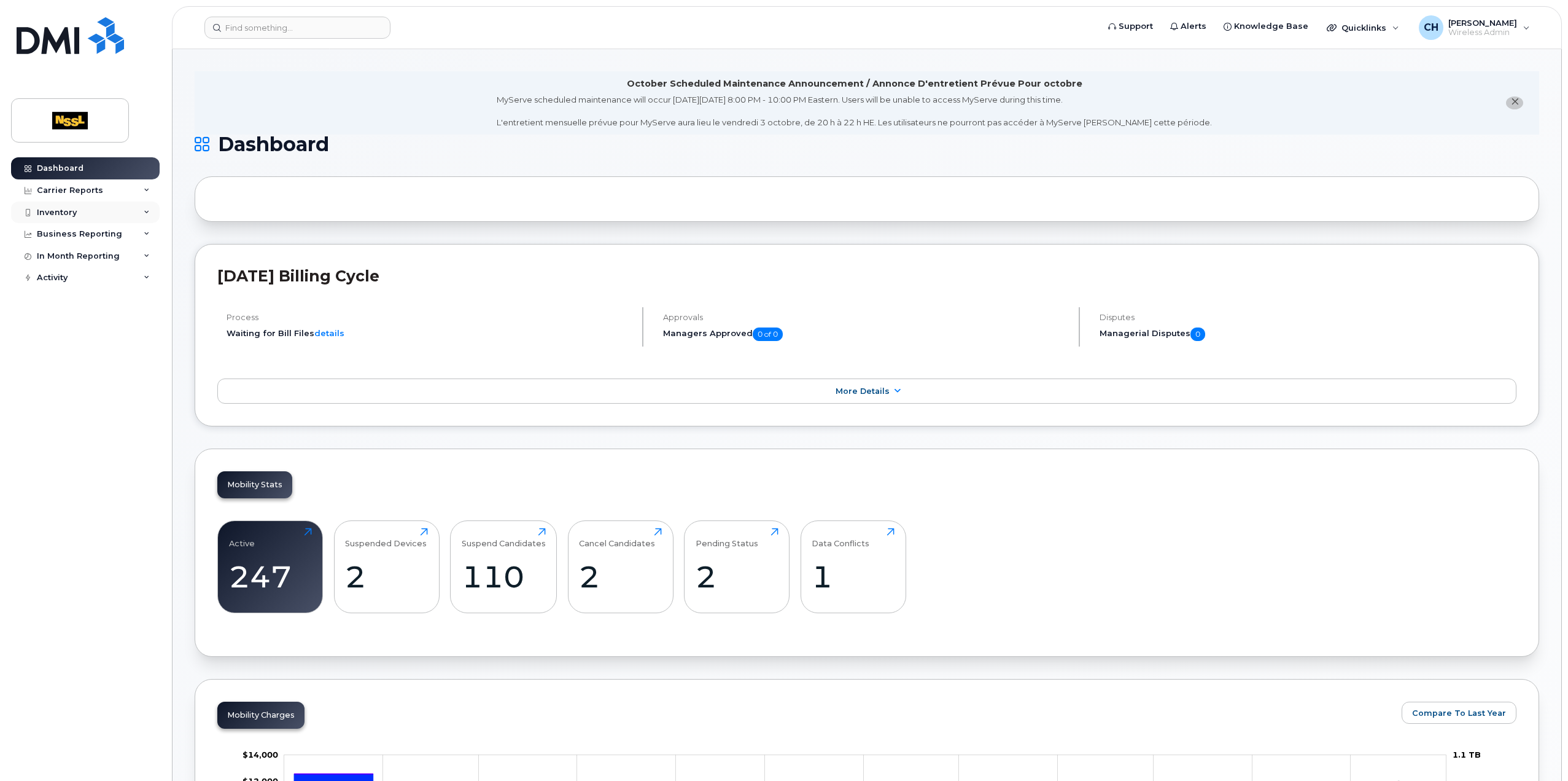
click at [115, 212] on div "Inventory" at bounding box center [85, 212] width 148 height 22
click at [93, 259] on div "Data Conflicts" at bounding box center [72, 258] width 59 height 11
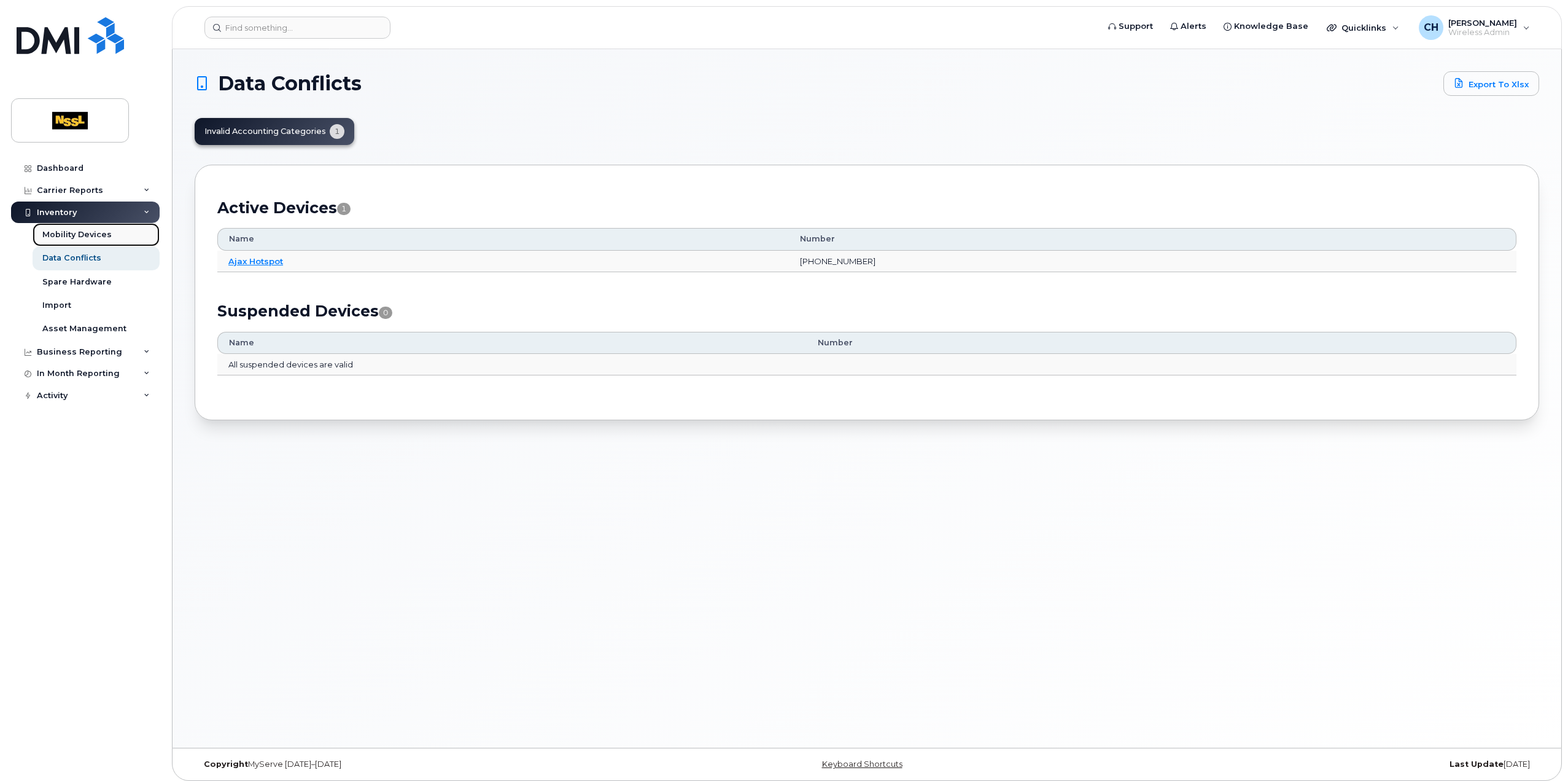
click at [98, 235] on div "Mobility Devices" at bounding box center [77, 235] width 69 height 11
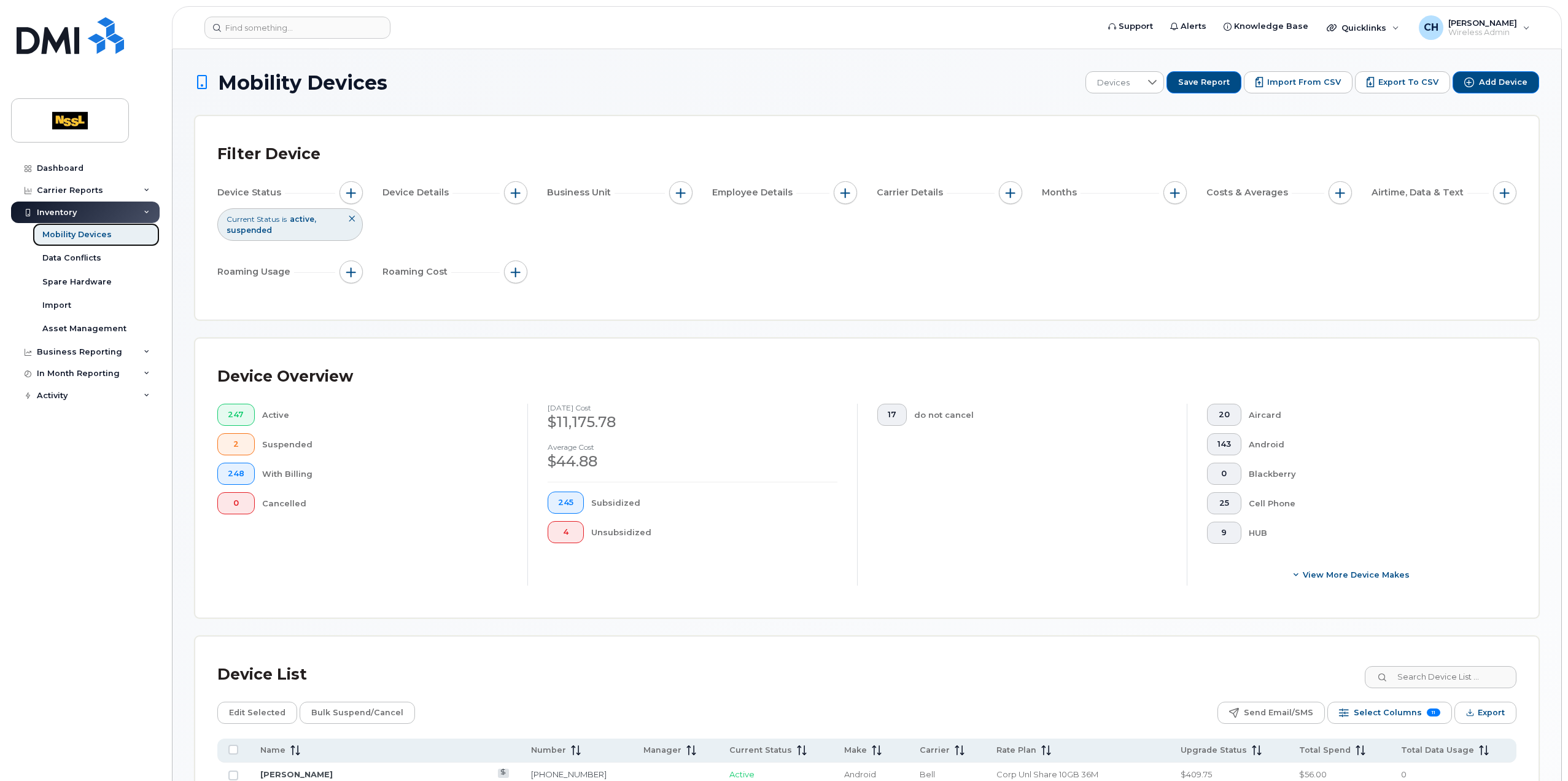
scroll to position [307, 0]
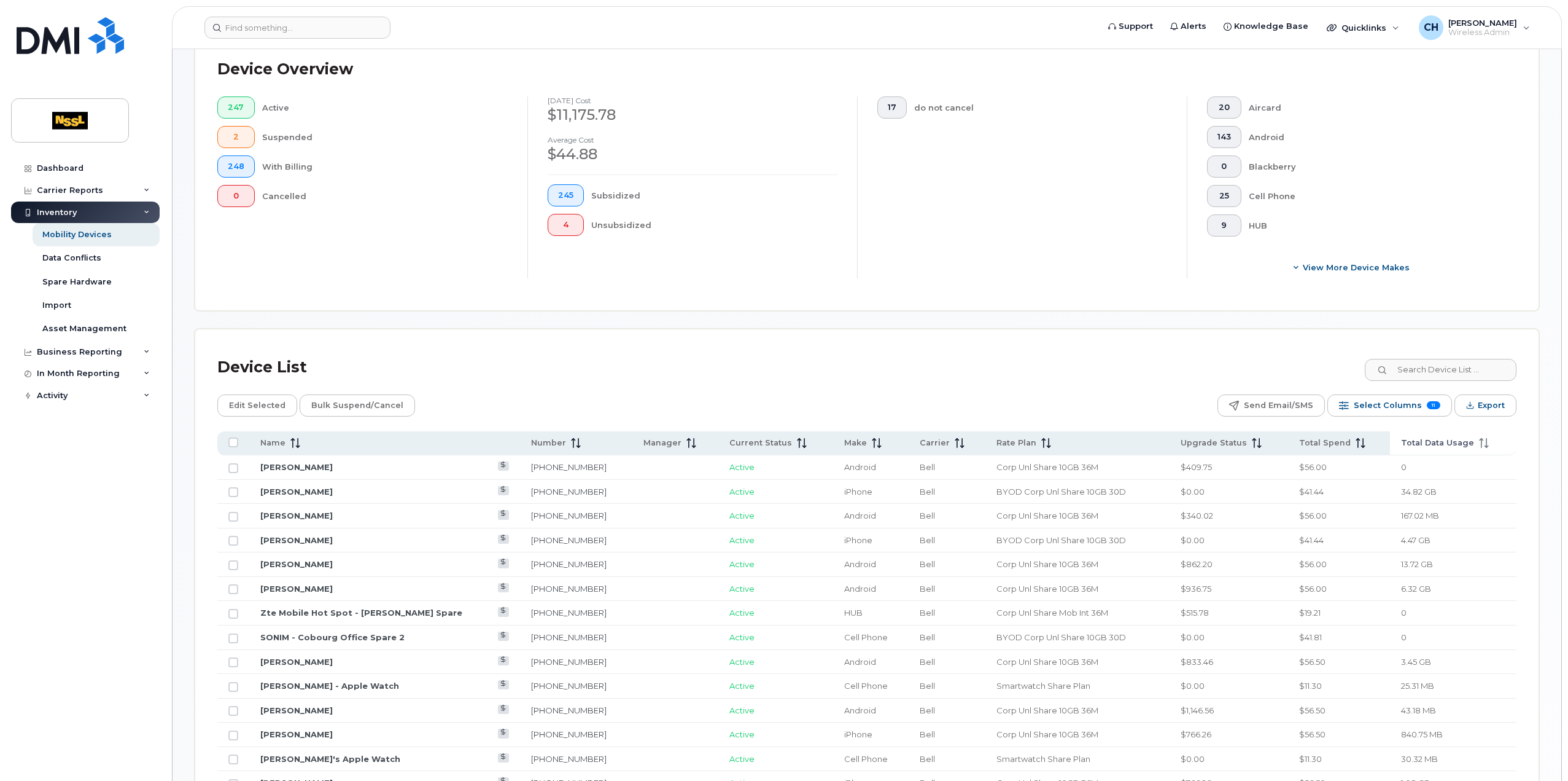
click at [1443, 445] on span "Total Data Usage" at bounding box center [1437, 443] width 73 height 11
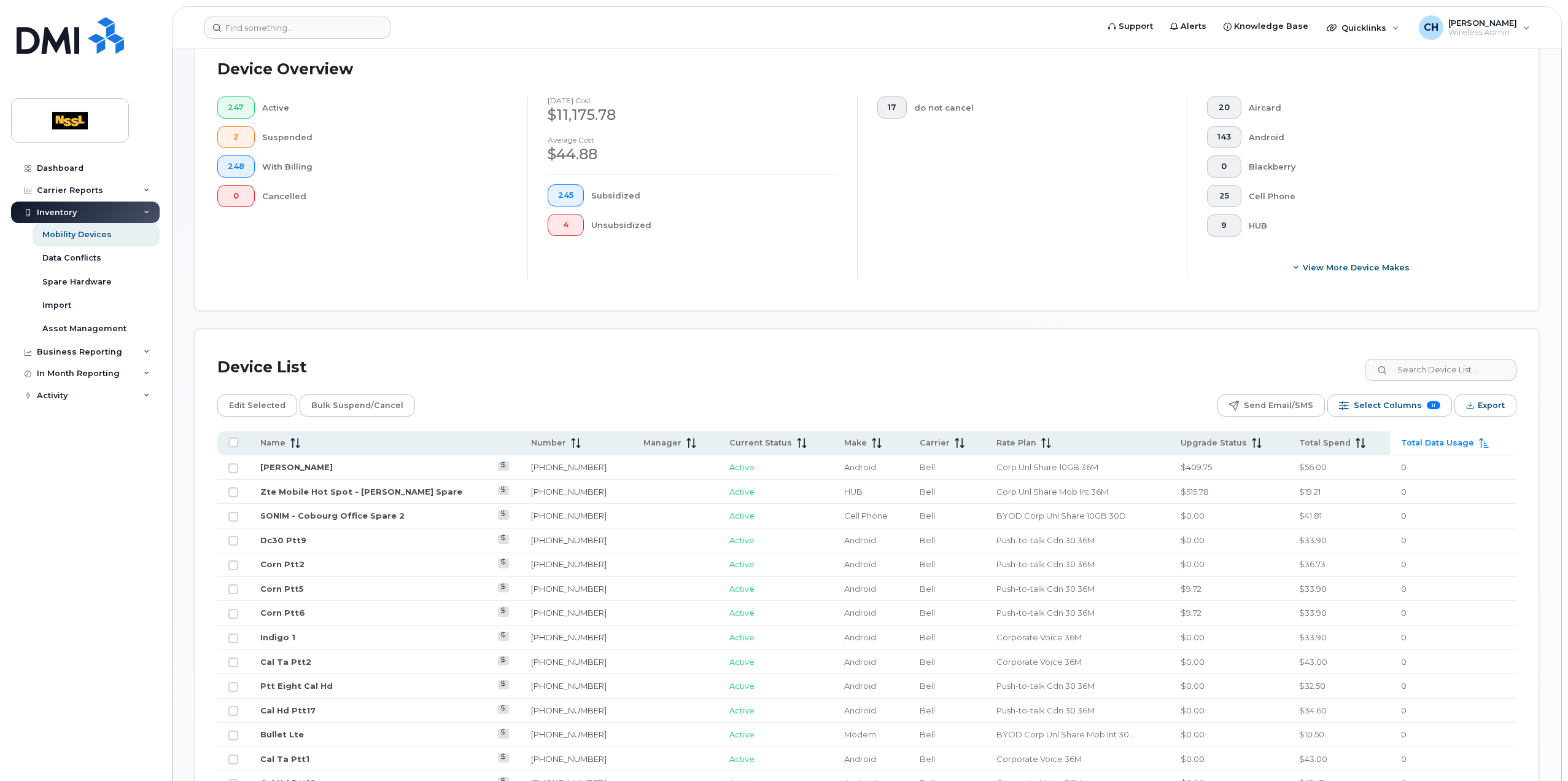
click at [1443, 445] on span "Total Data Usage" at bounding box center [1437, 443] width 73 height 11
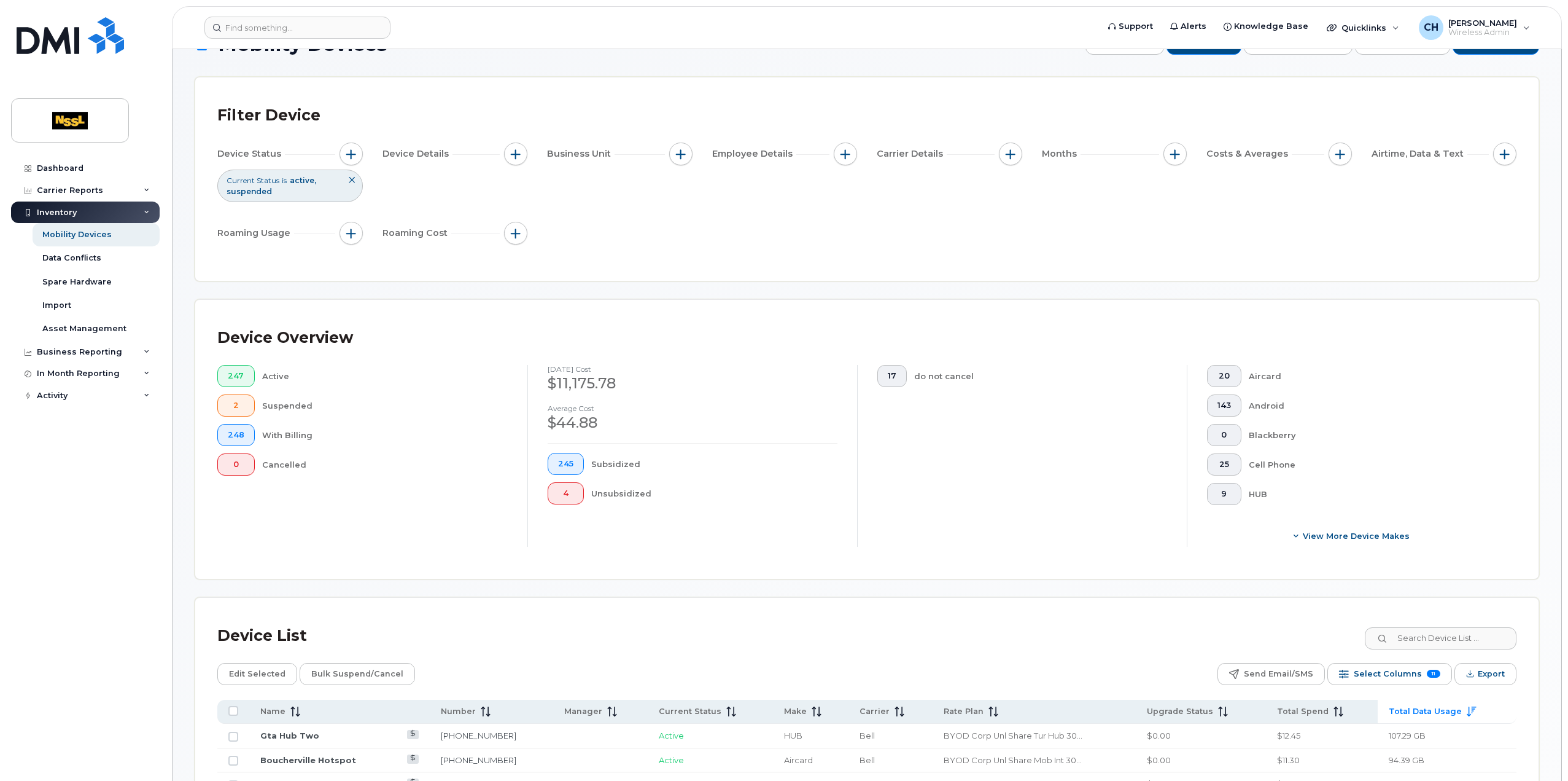
scroll to position [0, 0]
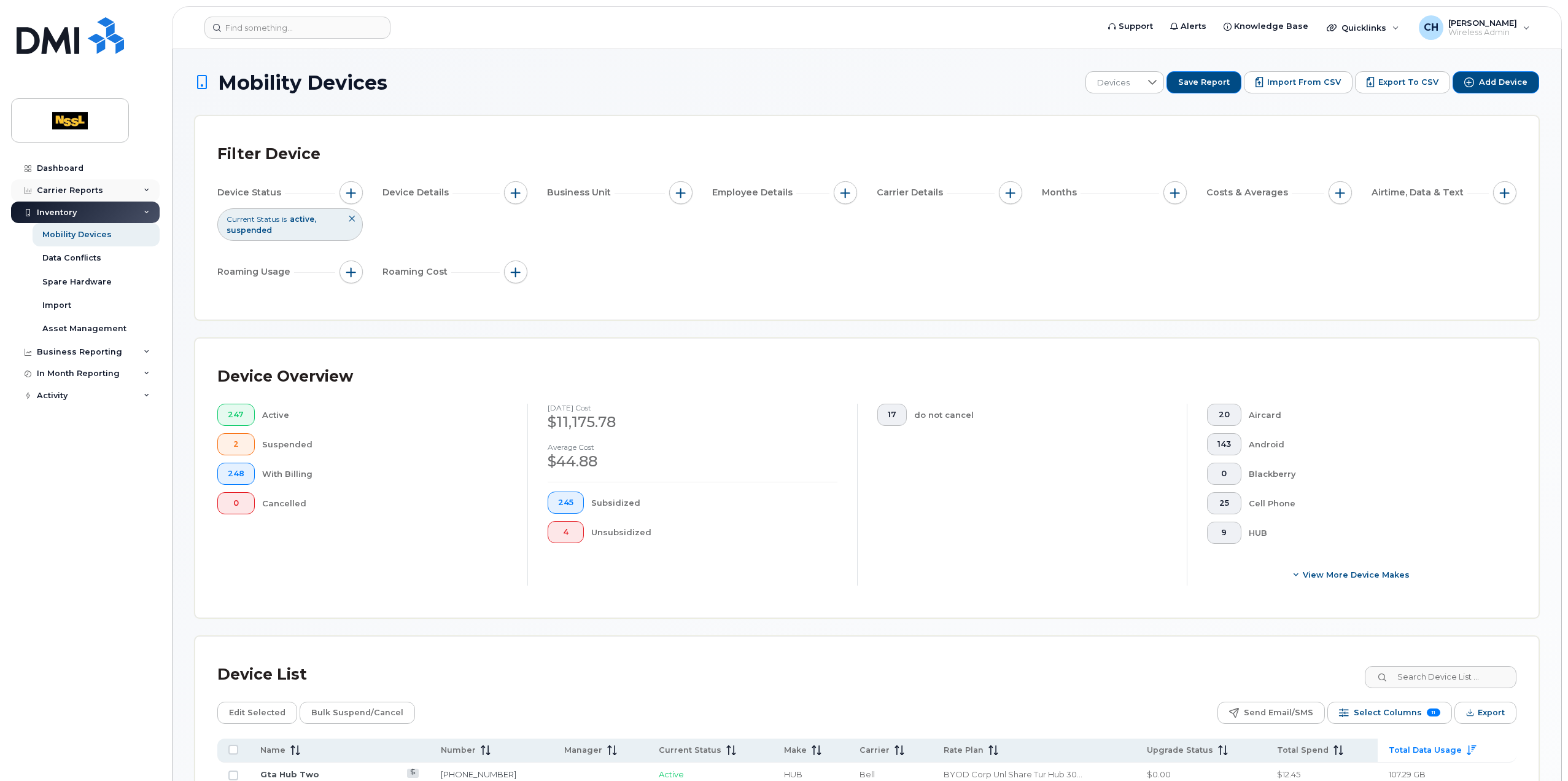
click at [61, 181] on div "Carrier Reports" at bounding box center [85, 190] width 148 height 22
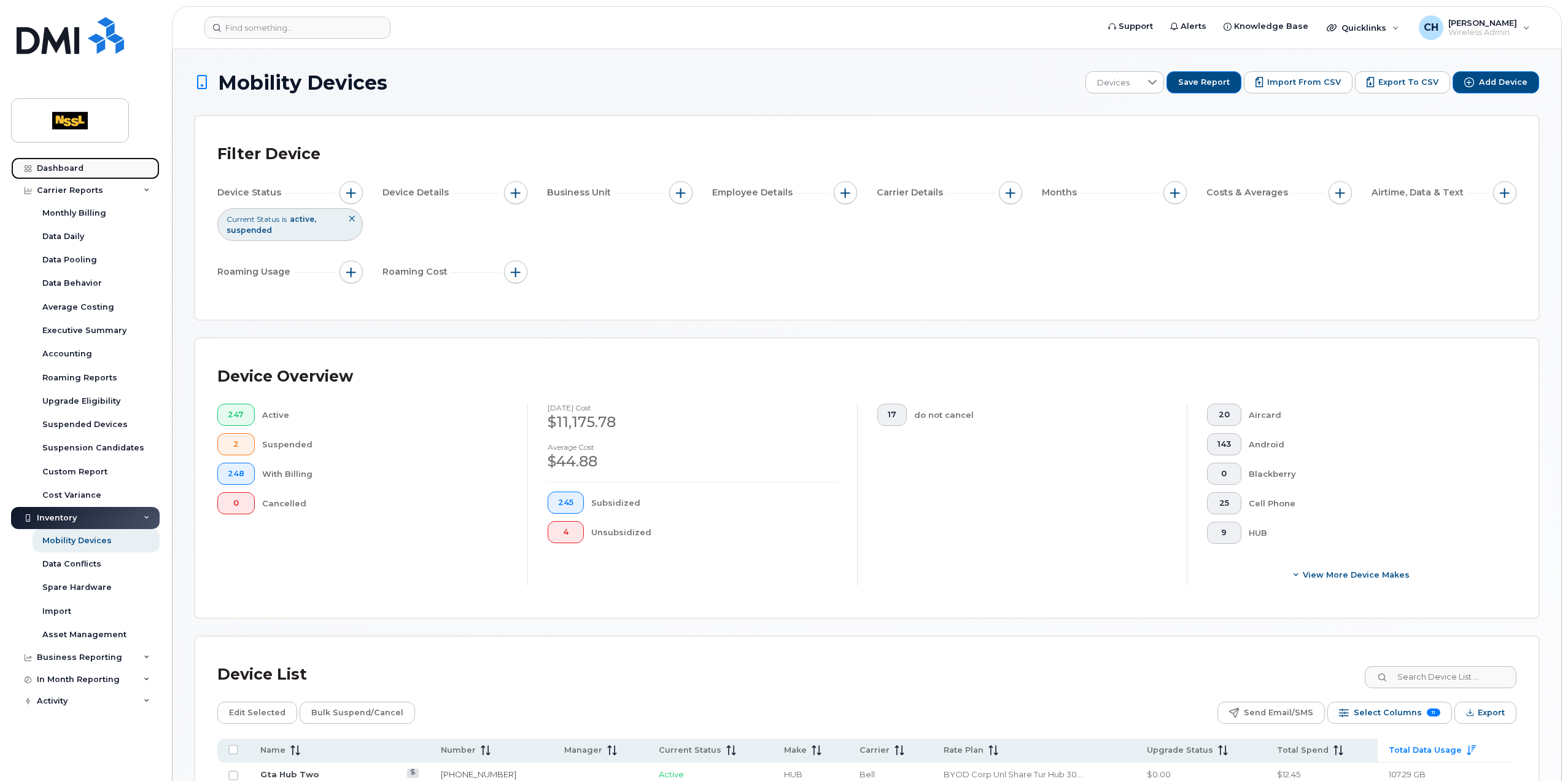
click at [80, 171] on div "Dashboard" at bounding box center [60, 168] width 47 height 10
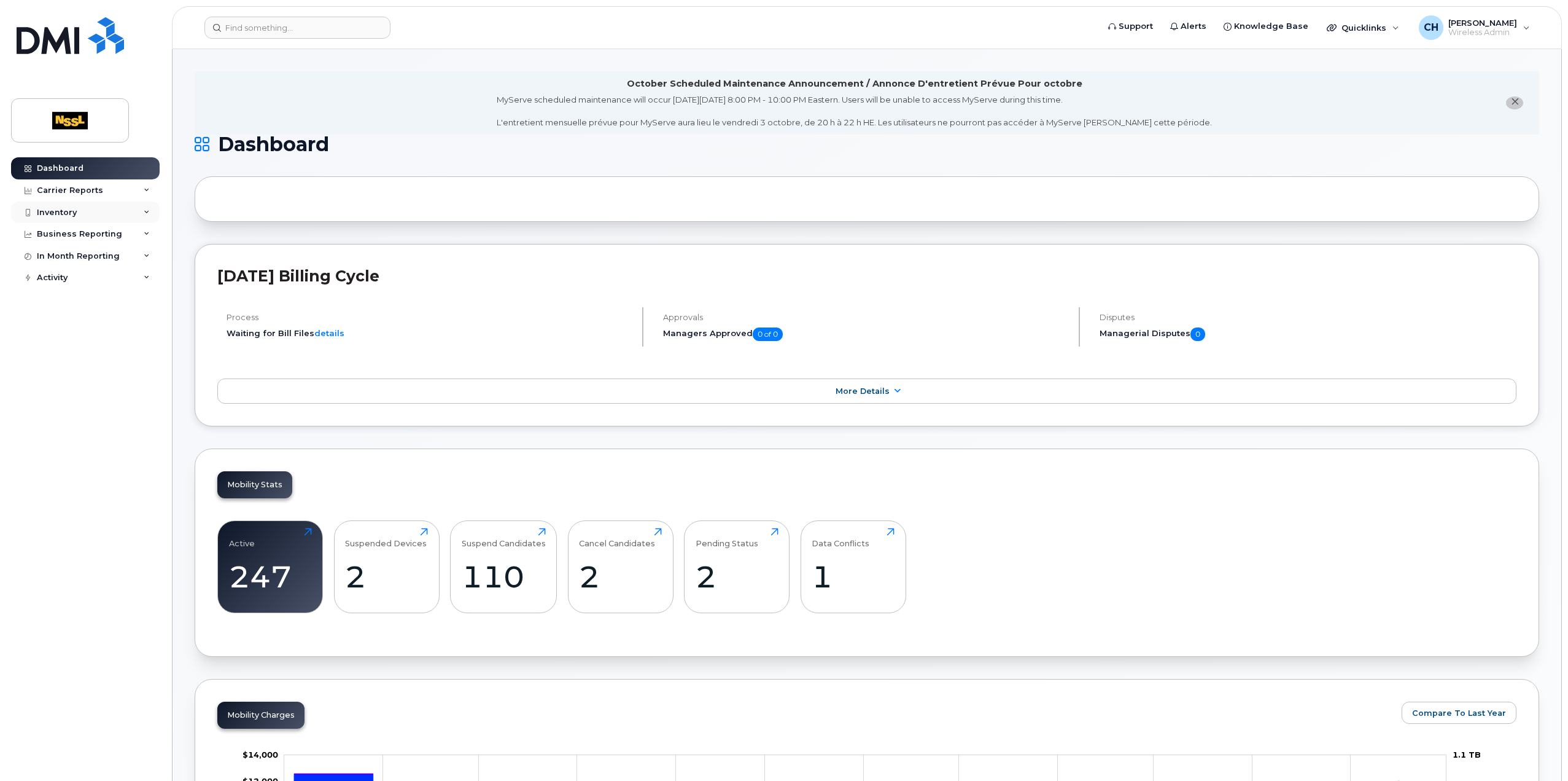
click at [57, 211] on div "Inventory" at bounding box center [57, 213] width 40 height 10
click at [232, 31] on input at bounding box center [297, 27] width 186 height 22
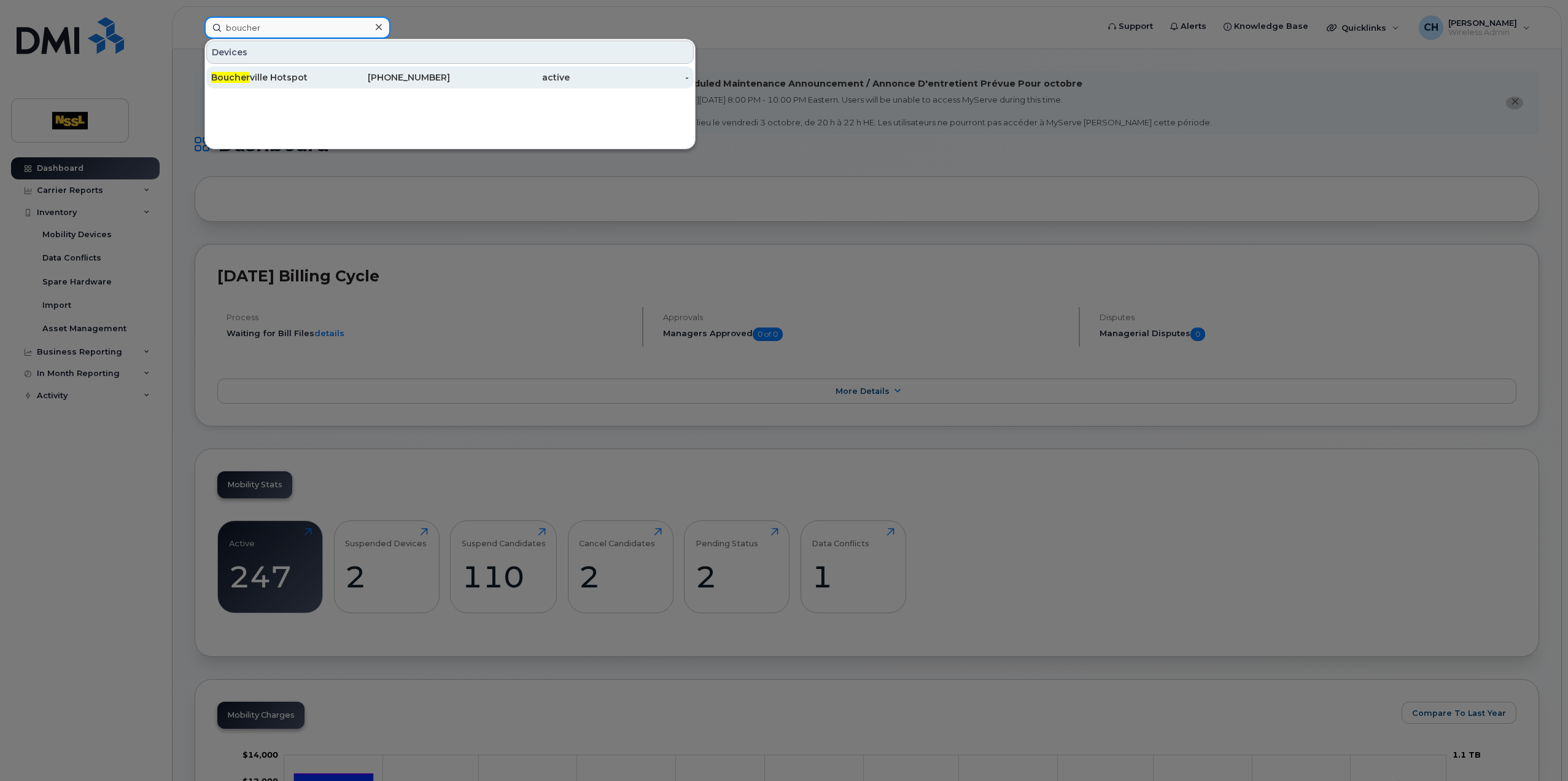
type input "boucher"
click at [247, 77] on span "Boucher" at bounding box center [230, 77] width 39 height 11
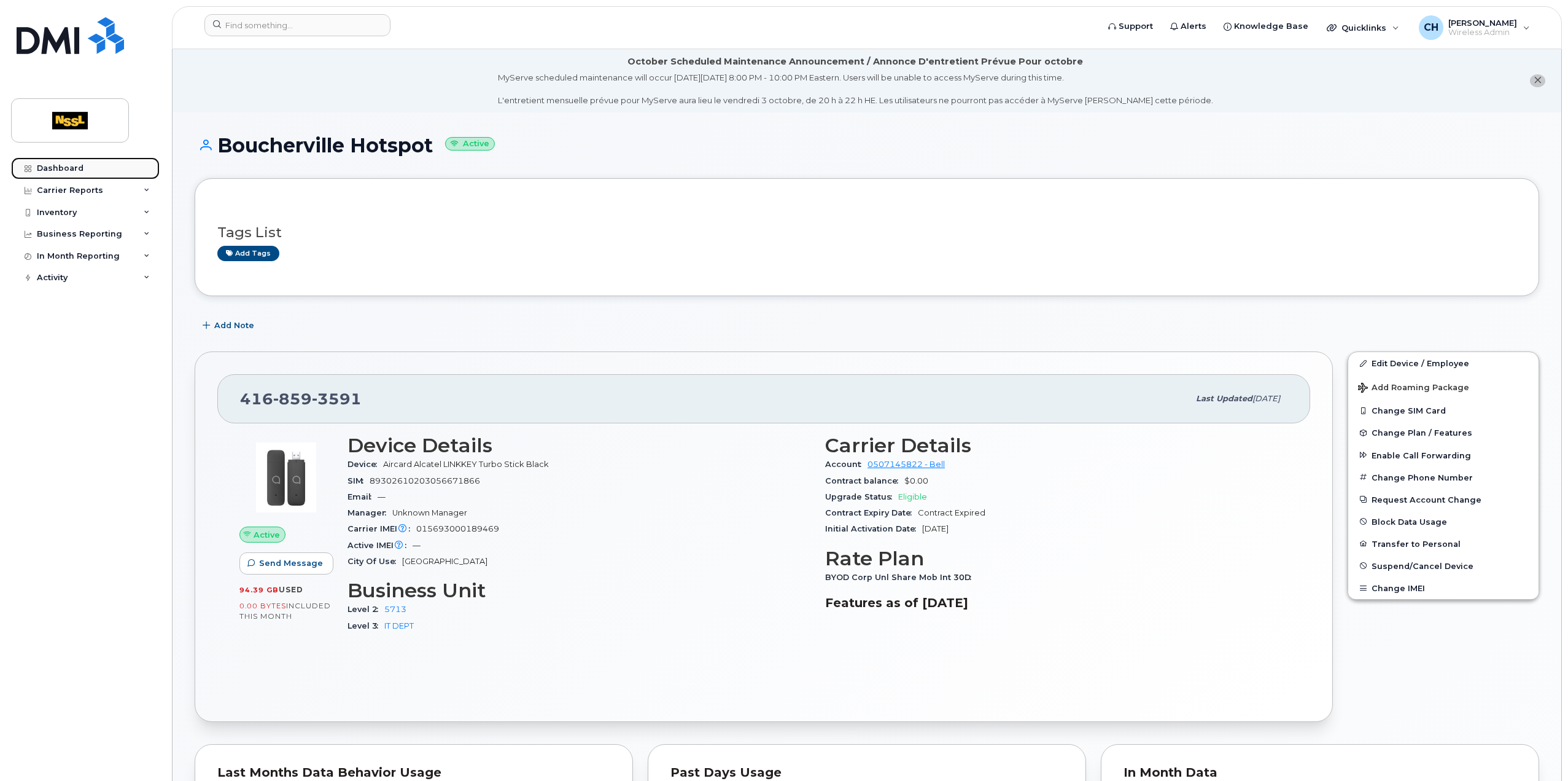
click at [83, 168] on link "Dashboard" at bounding box center [85, 168] width 148 height 22
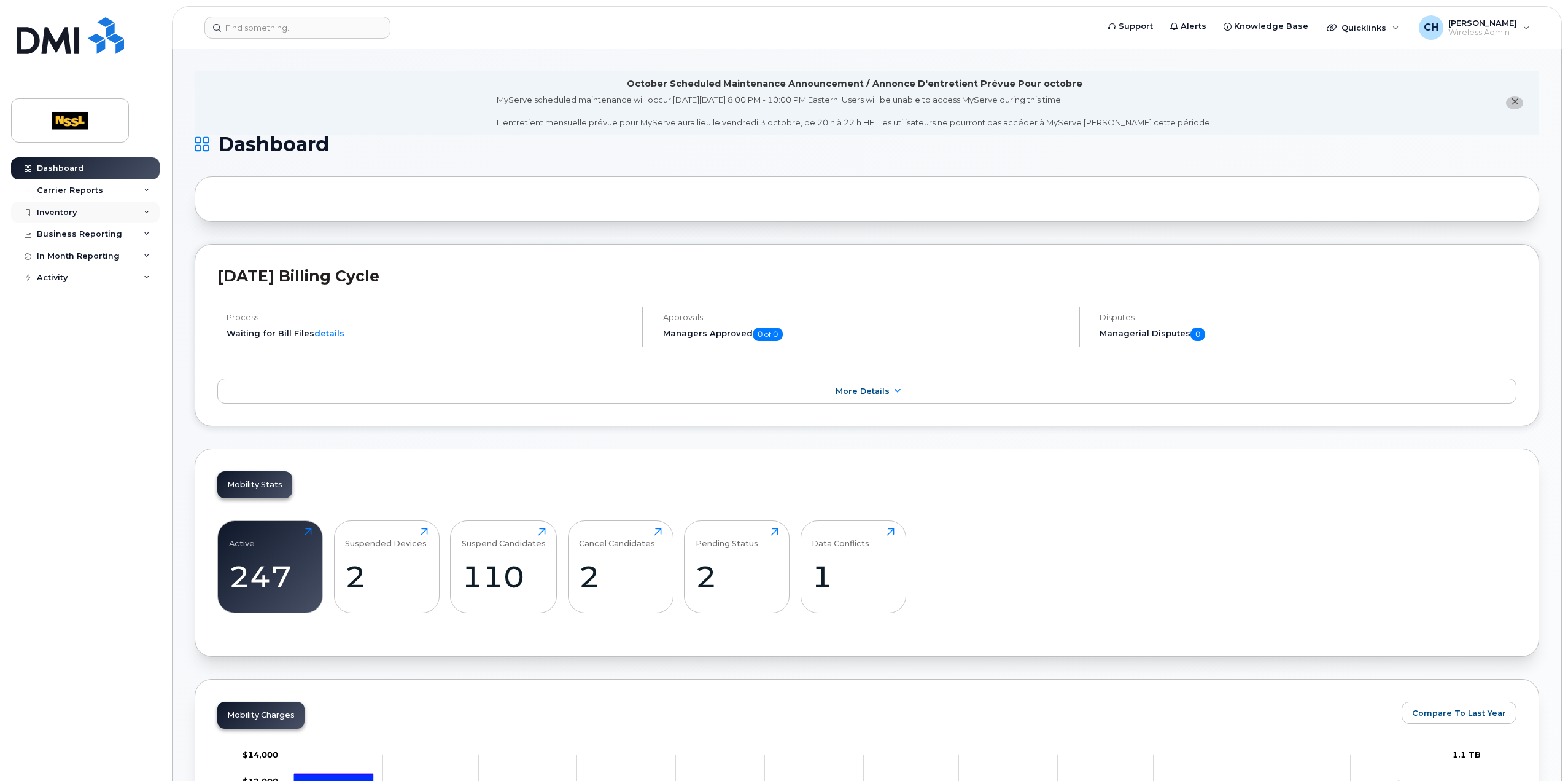
click at [97, 204] on div "Inventory" at bounding box center [85, 212] width 148 height 22
click at [90, 236] on div "Mobility Devices" at bounding box center [77, 235] width 69 height 11
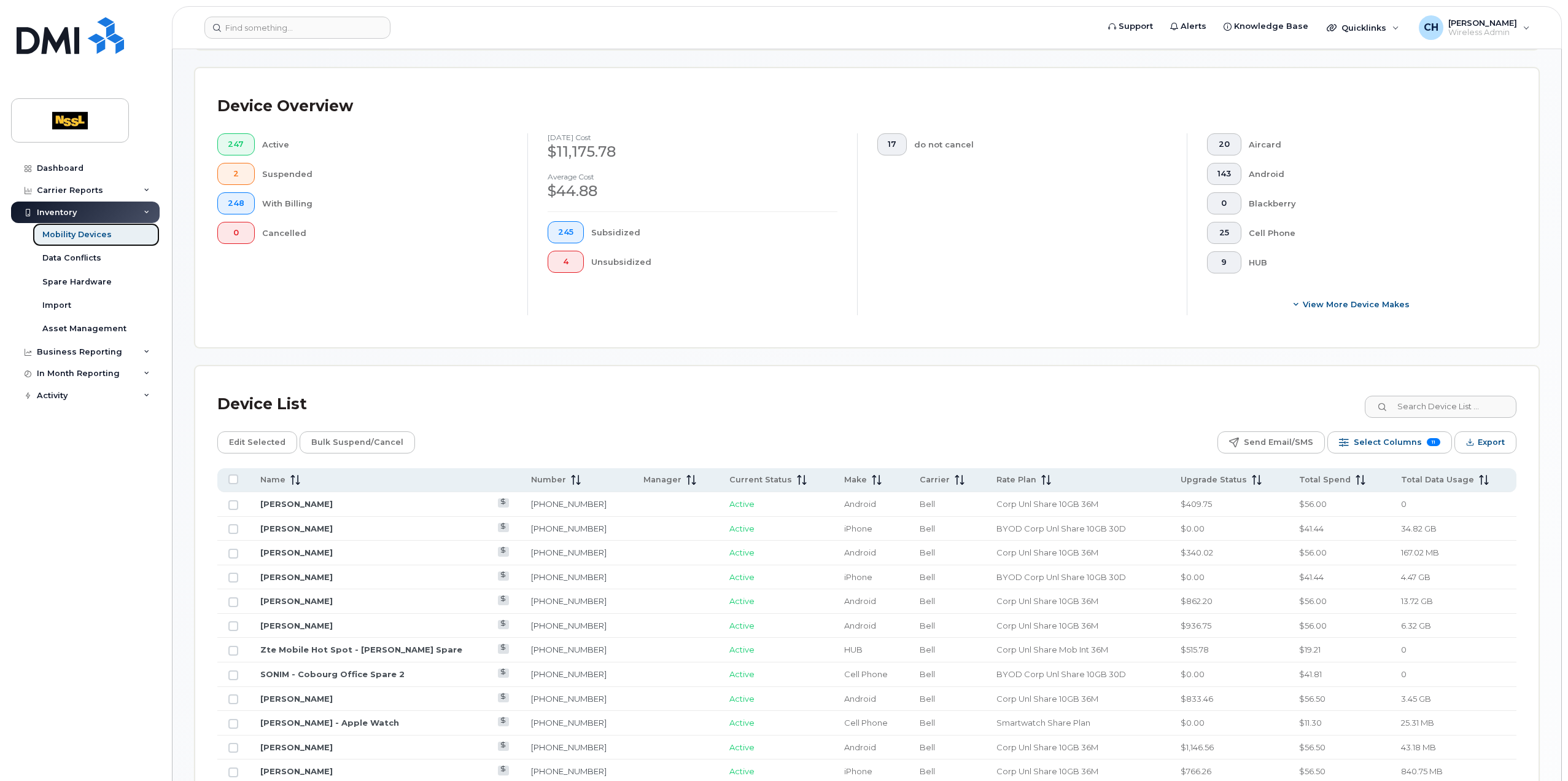
scroll to position [368, 0]
